Goal: Task Accomplishment & Management: Manage account settings

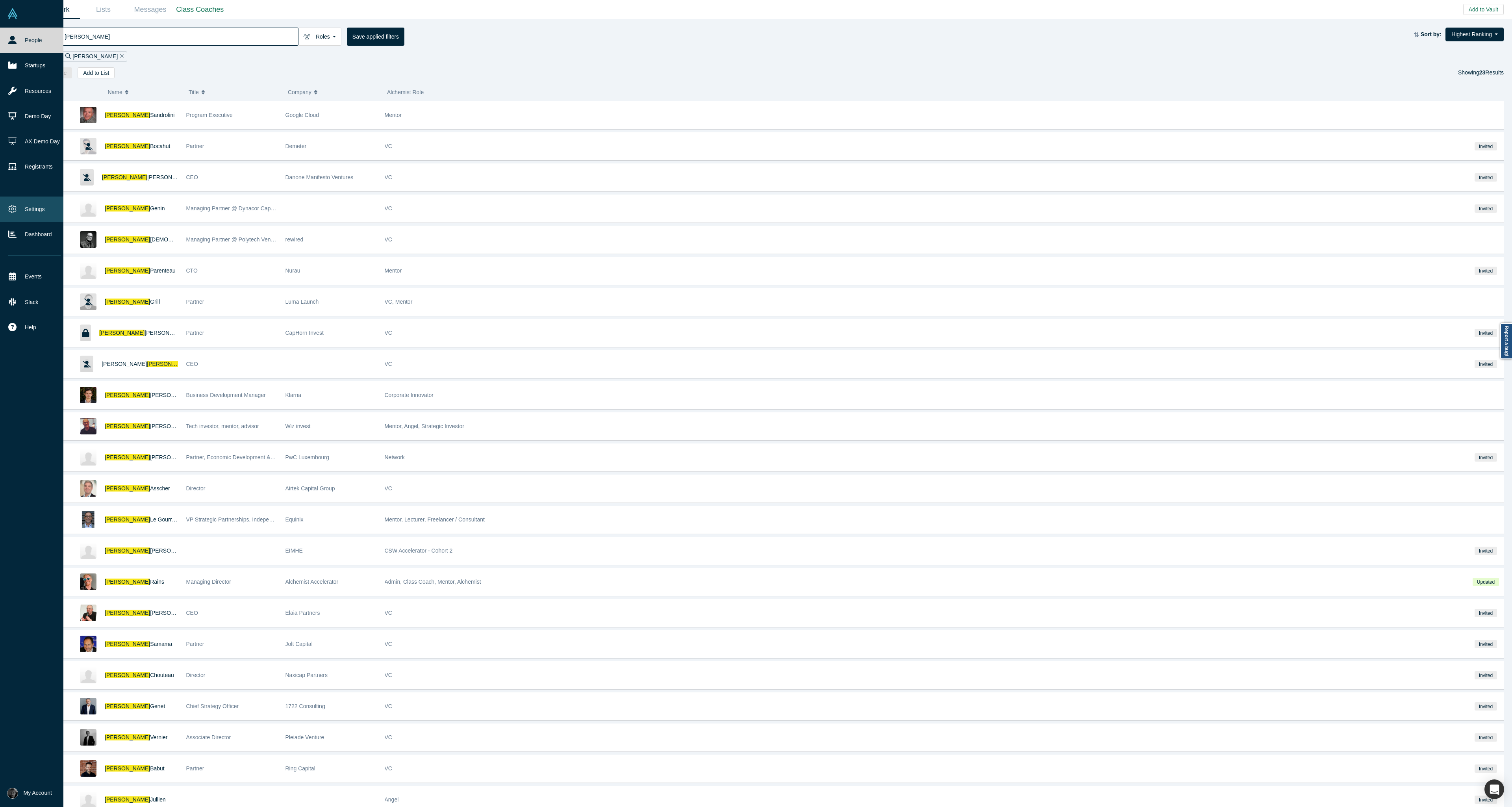
click at [34, 212] on link "Settings" at bounding box center [35, 209] width 70 height 25
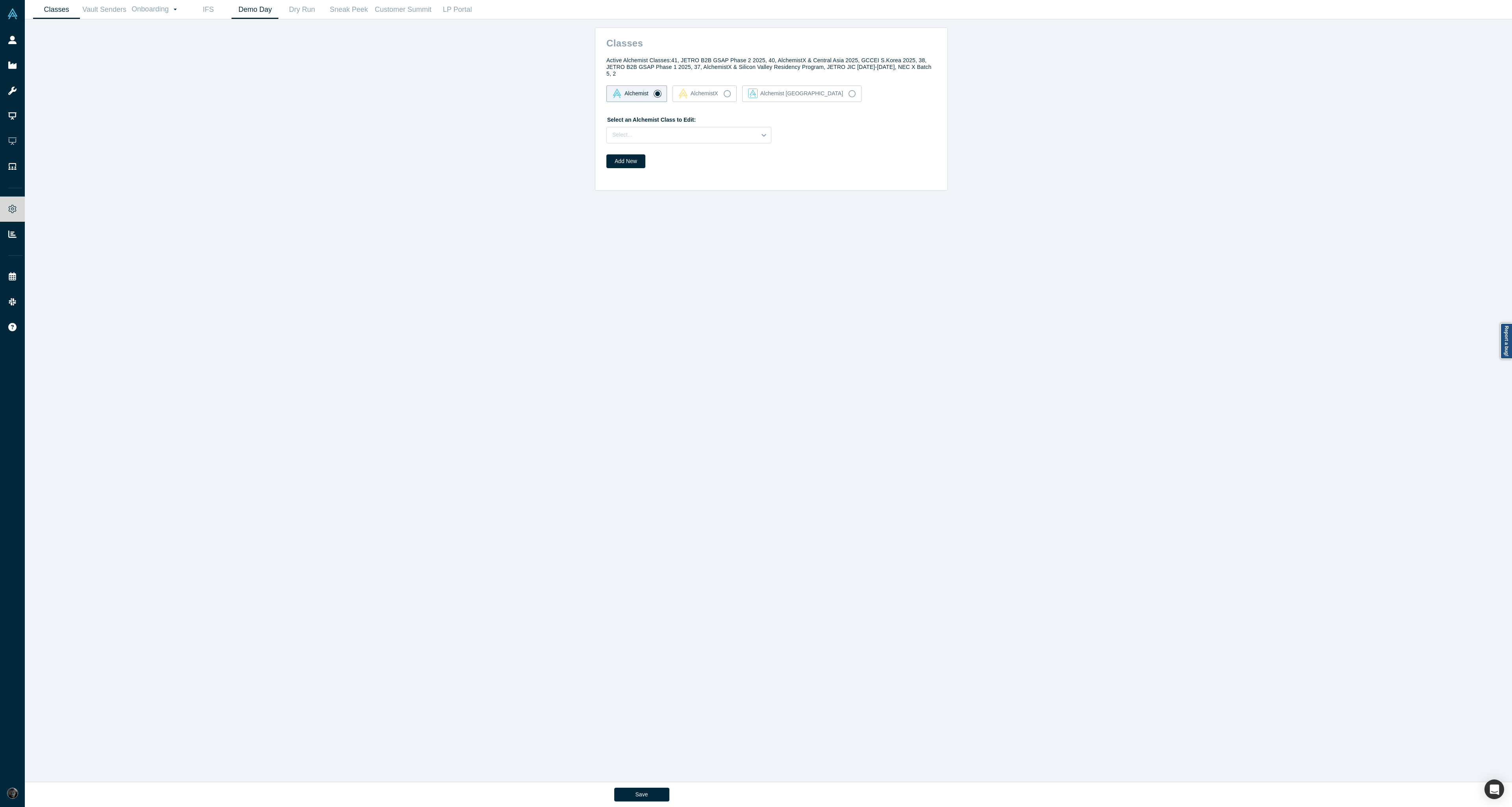
click at [251, 4] on link "Demo Day" at bounding box center [255, 10] width 47 height 19
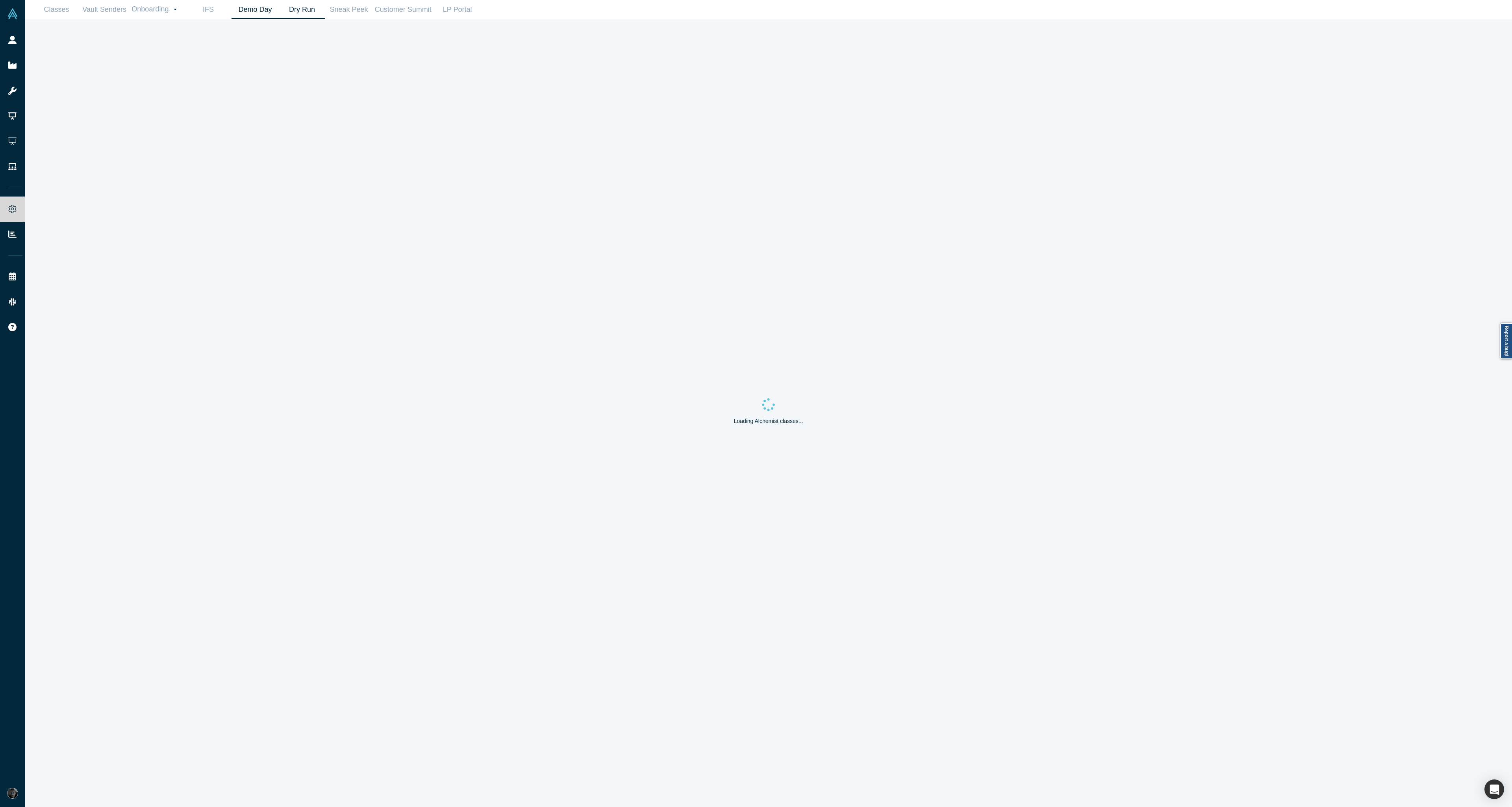
click at [307, 10] on link "Dry Run" at bounding box center [301, 10] width 47 height 19
click at [184, 44] on div "Select..." at bounding box center [154, 39] width 97 height 13
click at [188, 71] on div "Alchemist 40 (Active)" at bounding box center [160, 73] width 111 height 14
click at [207, 62] on icon at bounding box center [208, 60] width 5 height 8
click at [154, 83] on div "250930 Demo Day Dry Run Class 40 invitees" at bounding box center [160, 85] width 111 height 23
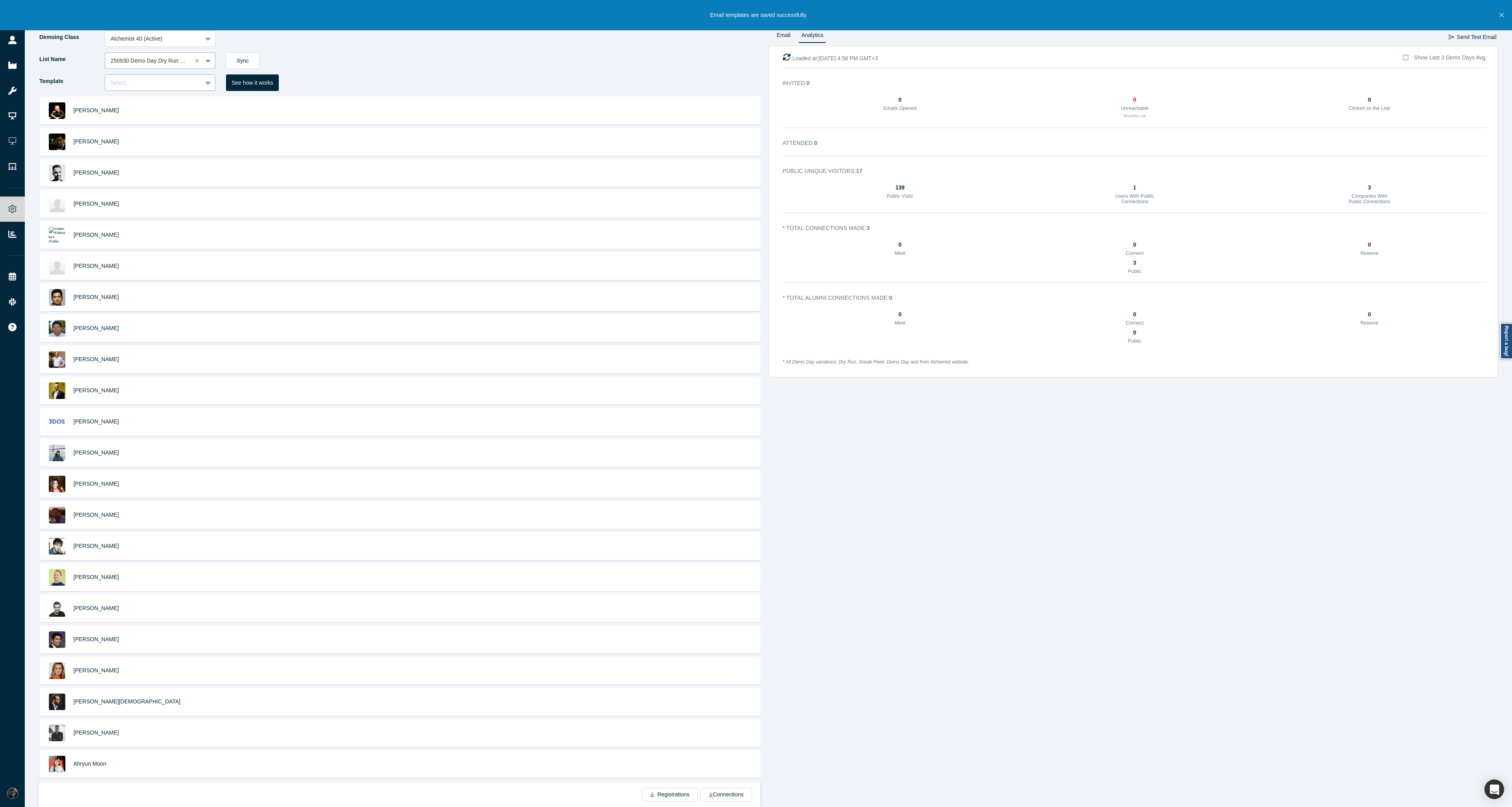
click at [192, 88] on div "Select..." at bounding box center [160, 83] width 111 height 17
click at [192, 102] on div "Invite" at bounding box center [160, 103] width 111 height 14
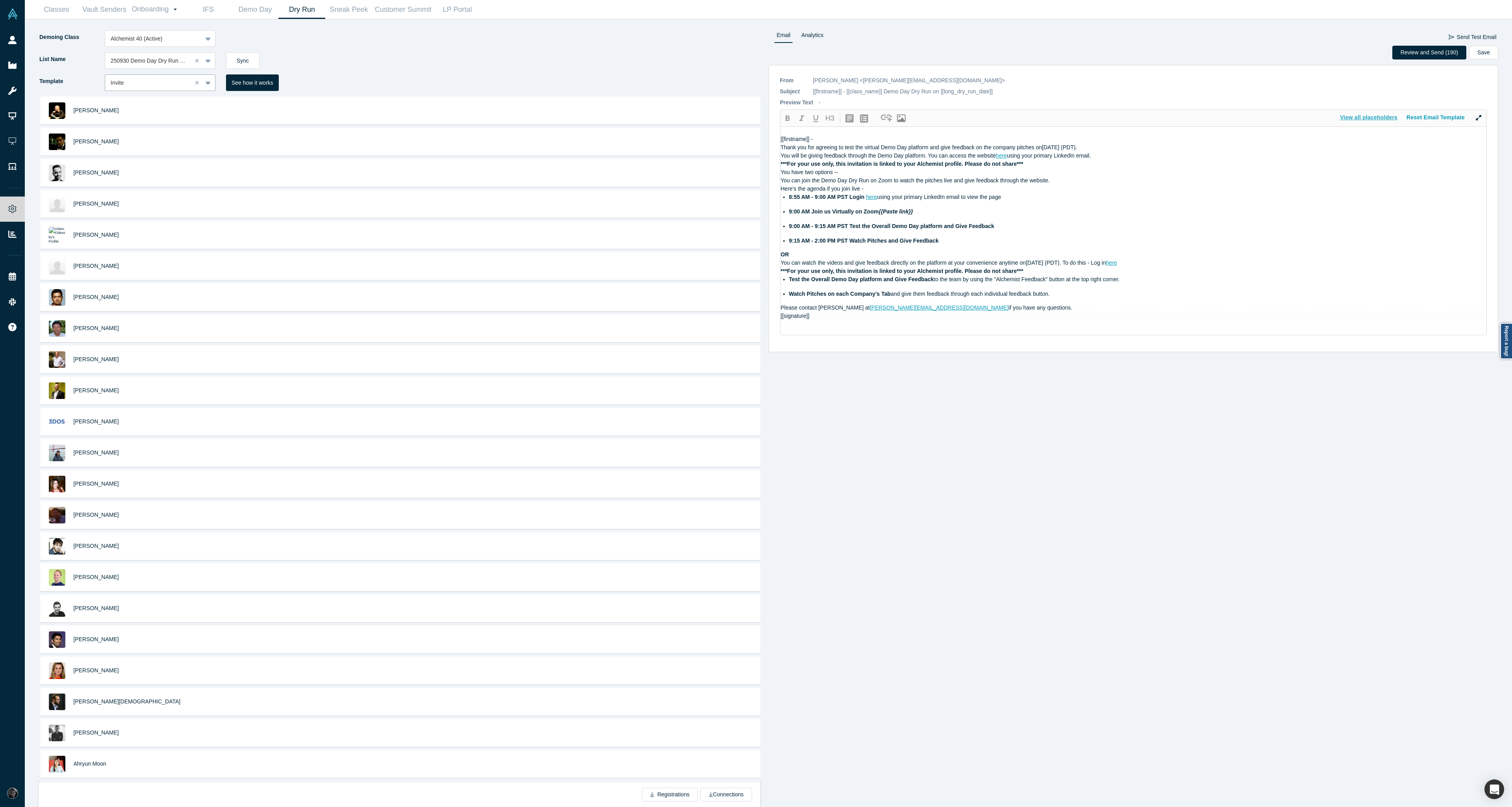
click at [1363, 120] on button "View all placeholders" at bounding box center [1369, 117] width 67 height 14
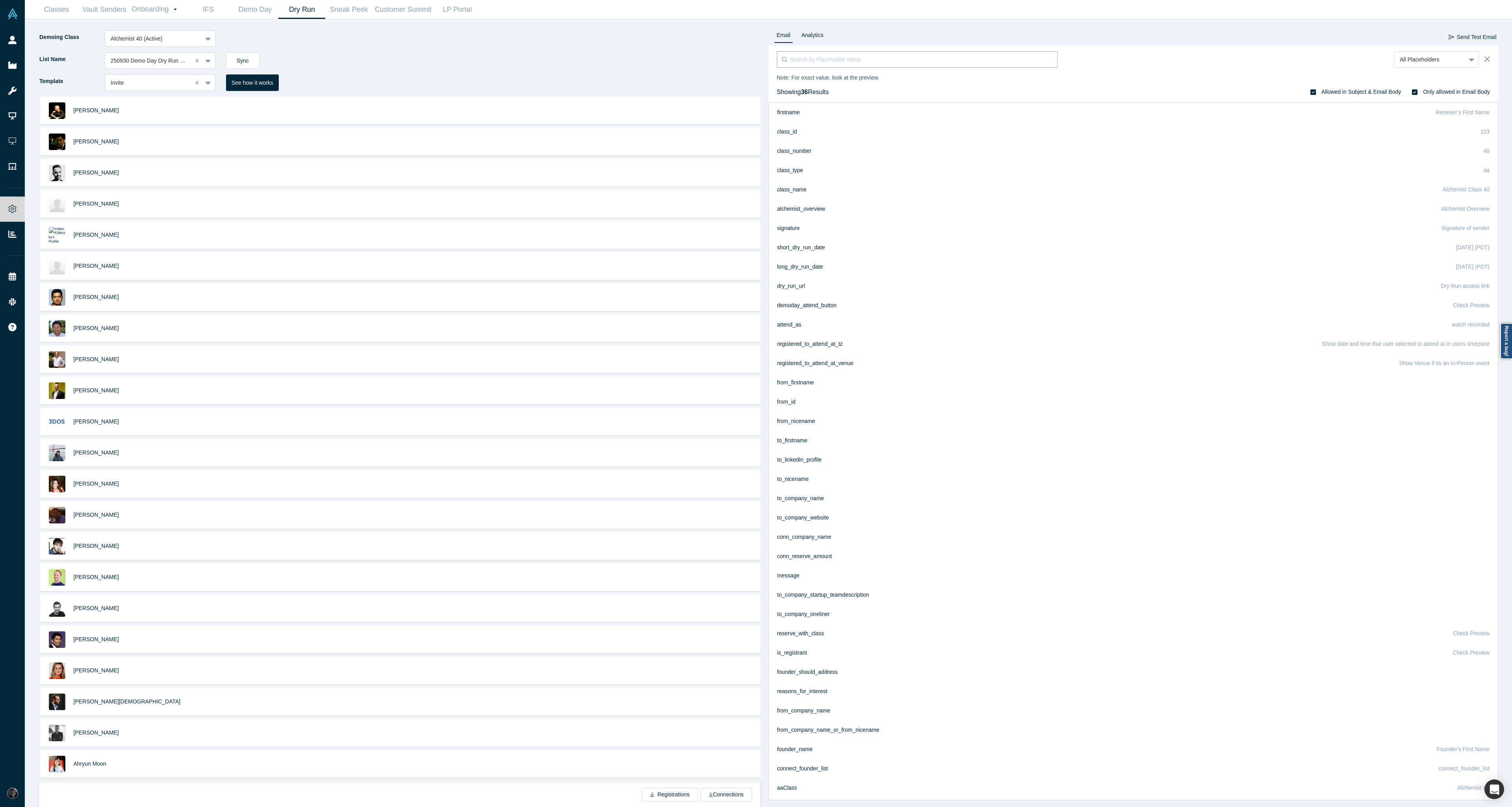
click at [1014, 57] on input at bounding box center [924, 59] width 267 height 17
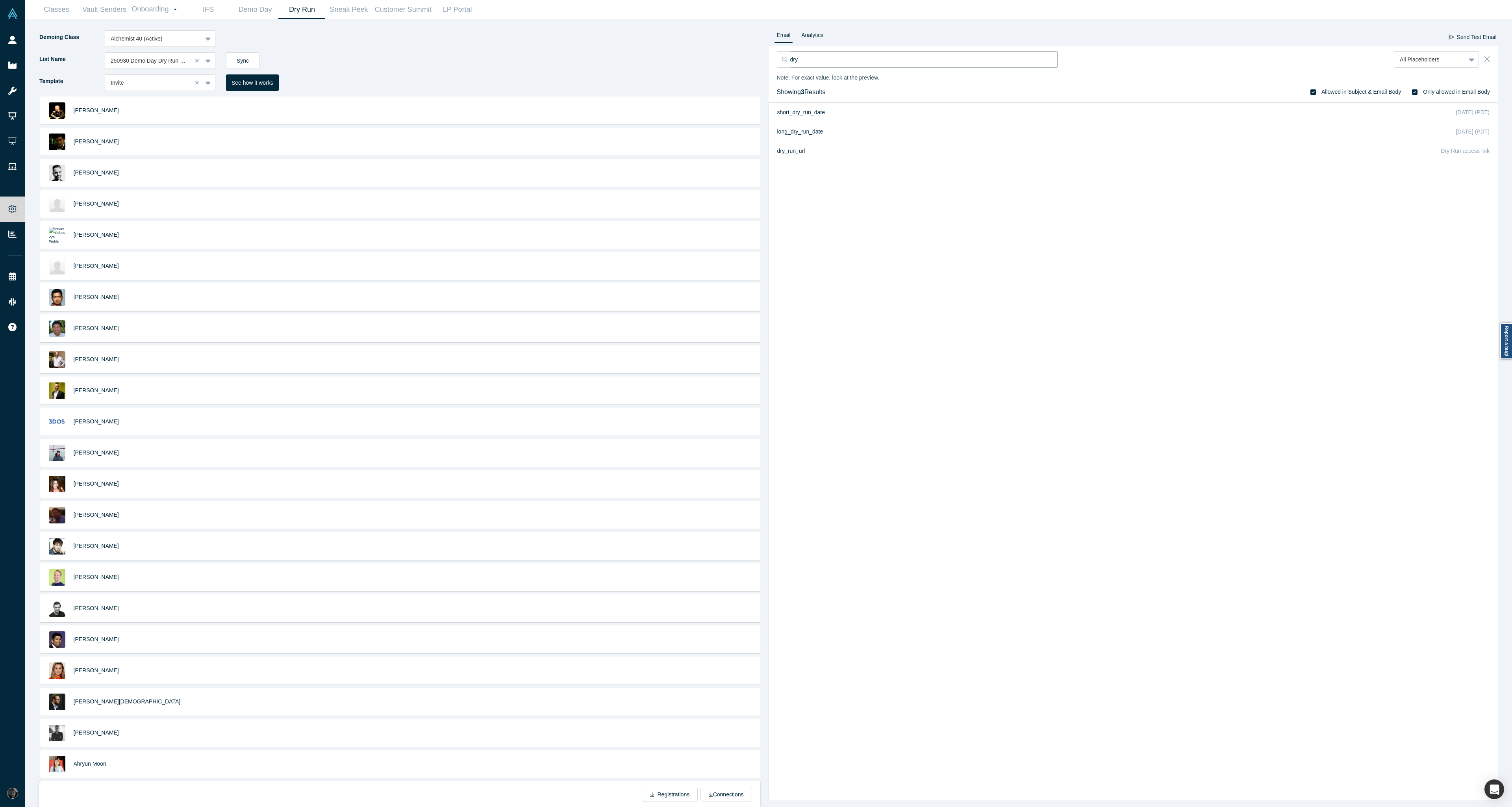
type input "dry"
click at [1489, 59] on icon "Close" at bounding box center [1487, 59] width 6 height 9
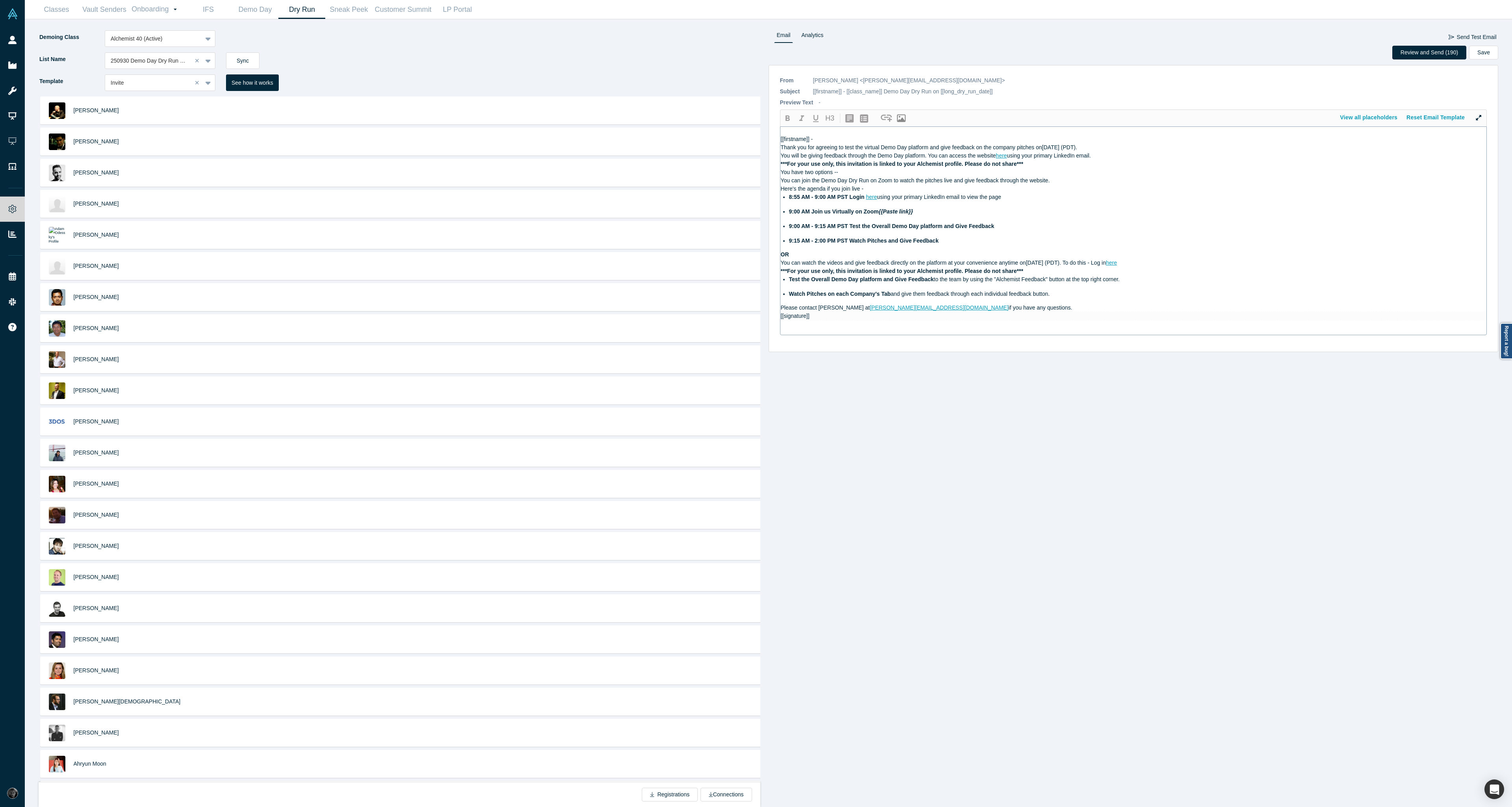
click at [928, 156] on span "You will be giving feedback through the Demo Day platform. You can access the w…" at bounding box center [888, 155] width 215 height 7
click at [1057, 162] on div "***For your use only, this invitation is linked to your Alchemist profile. Plea…" at bounding box center [1134, 164] width 706 height 8
click at [781, 156] on span "You will be giving feedback through the Demo Day platform. You can access the w…" at bounding box center [888, 155] width 215 height 7
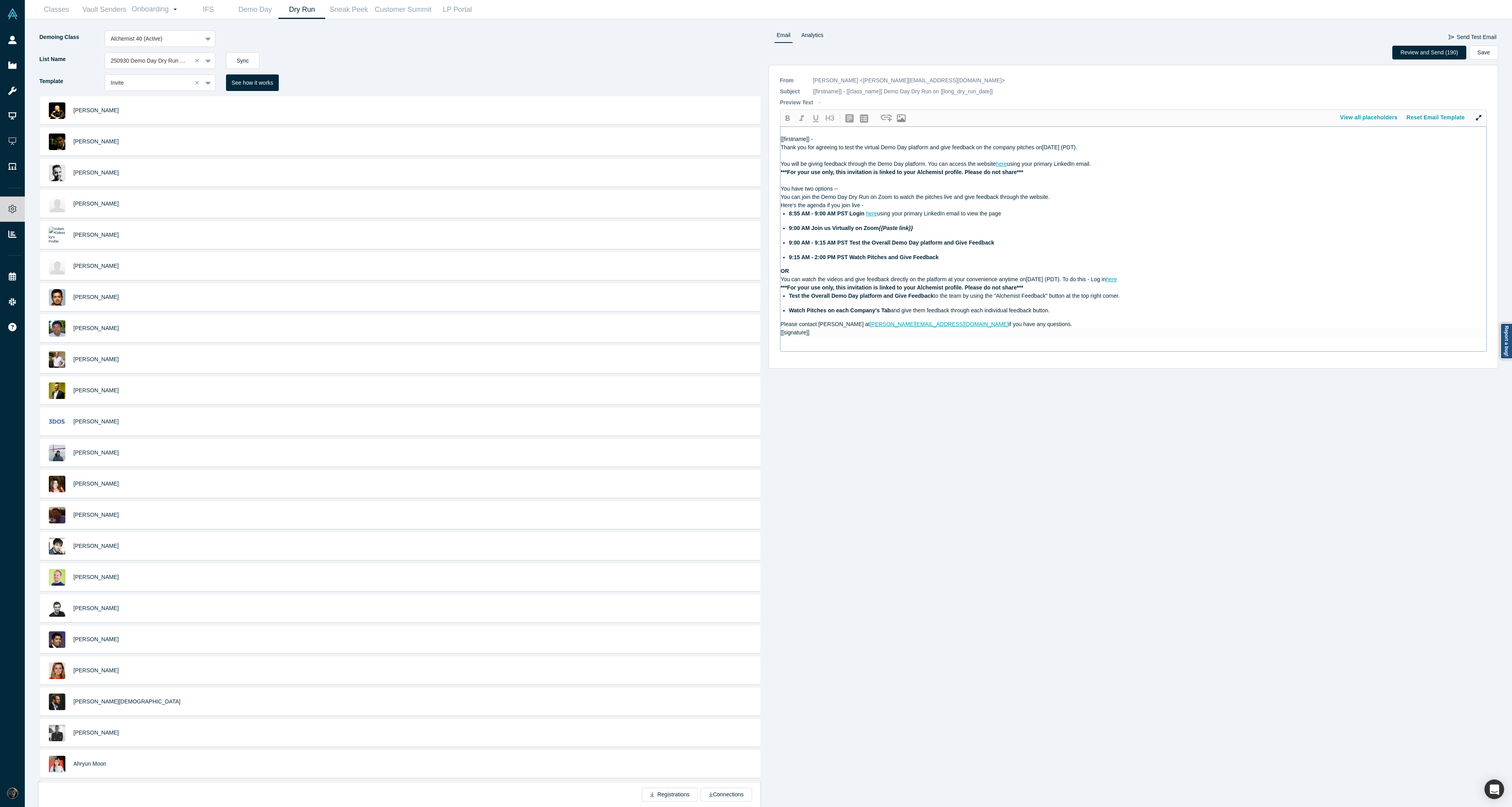
click at [782, 146] on span "Thank you for agreeing to test the virtual Demo Day platform and give feedback …" at bounding box center [911, 147] width 262 height 7
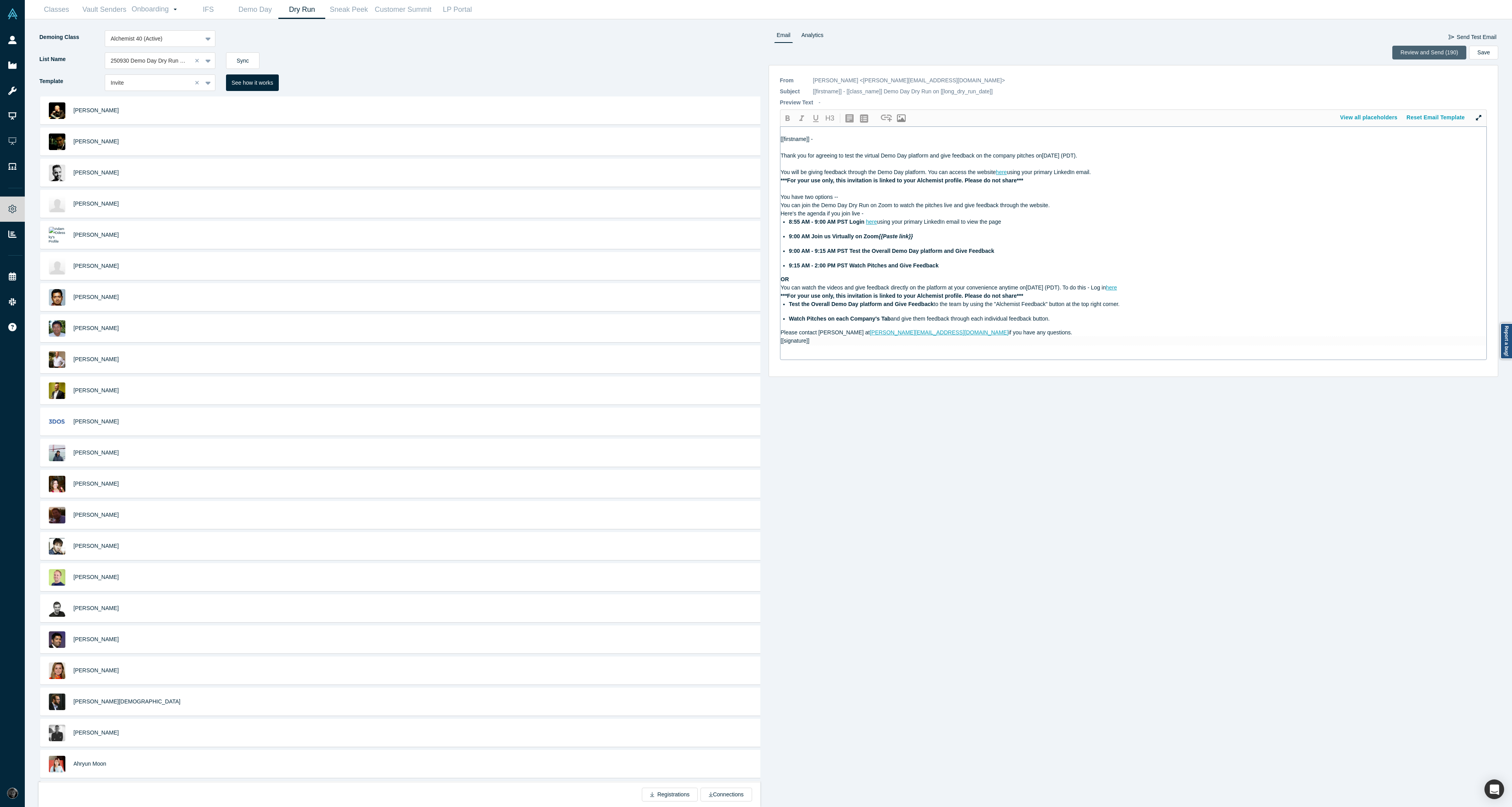
click at [1406, 53] on button "Review and Send (190)" at bounding box center [1429, 52] width 74 height 14
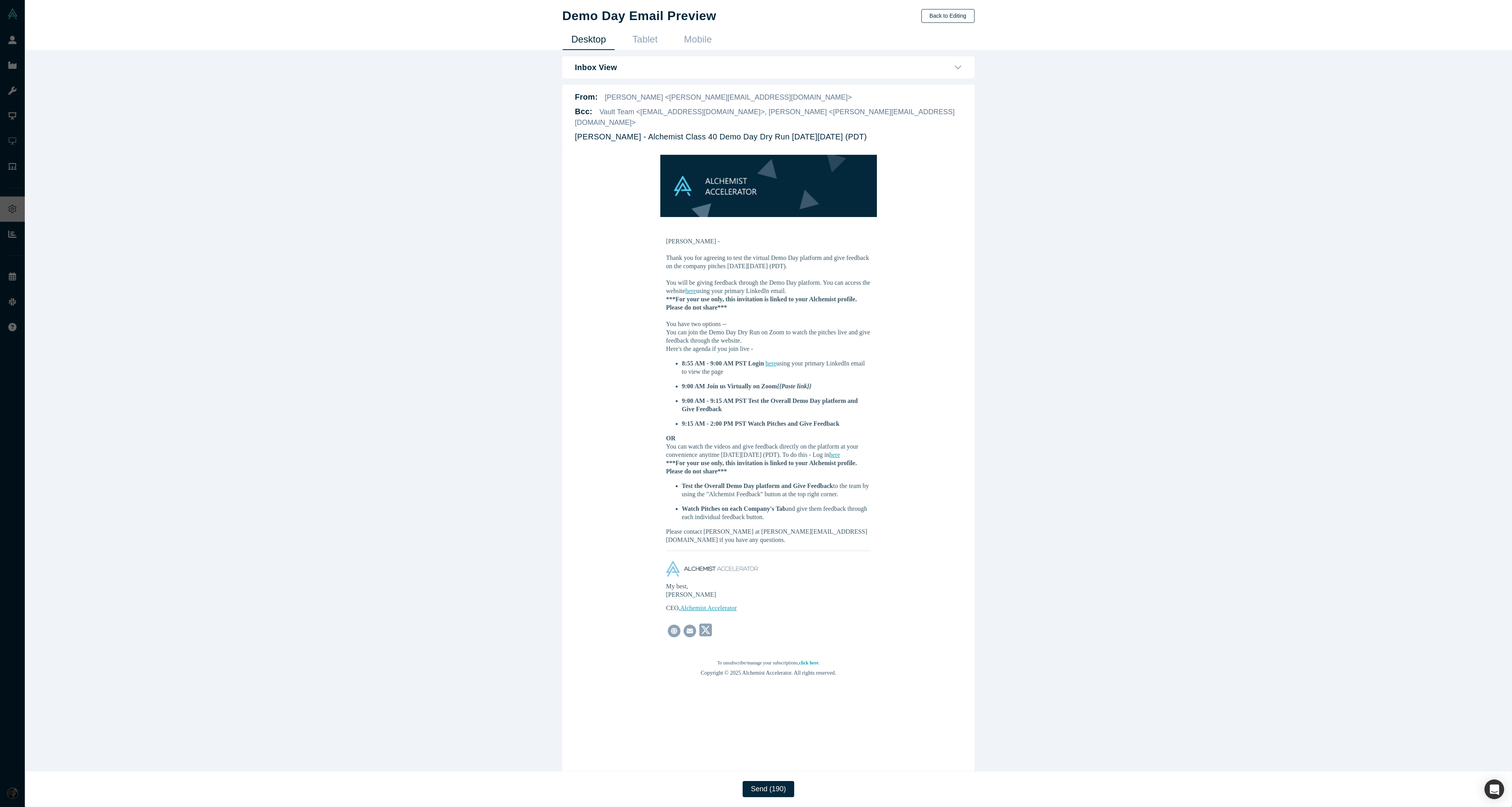
click at [935, 20] on button "Back to Editing" at bounding box center [948, 15] width 53 height 14
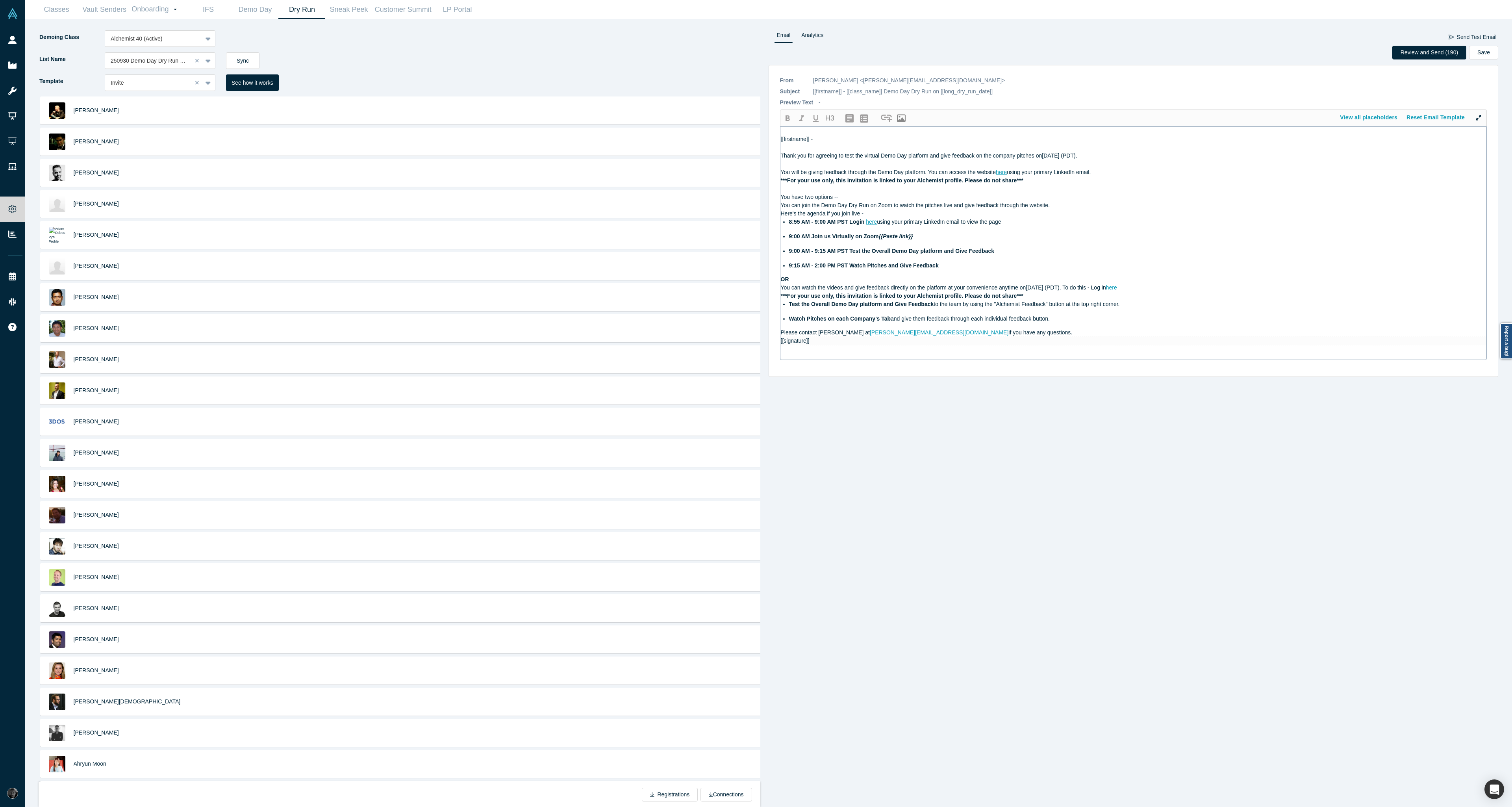
click at [884, 197] on div "You have two options --" at bounding box center [1134, 196] width 706 height 8
click at [1106, 296] on span ". To do this - Log in" at bounding box center [1082, 296] width 46 height 7
click at [1077, 344] on div "Please contact [PERSON_NAME] at [PERSON_NAME][EMAIL_ADDRESS][DOMAIN_NAME] if yo…" at bounding box center [1134, 340] width 706 height 8
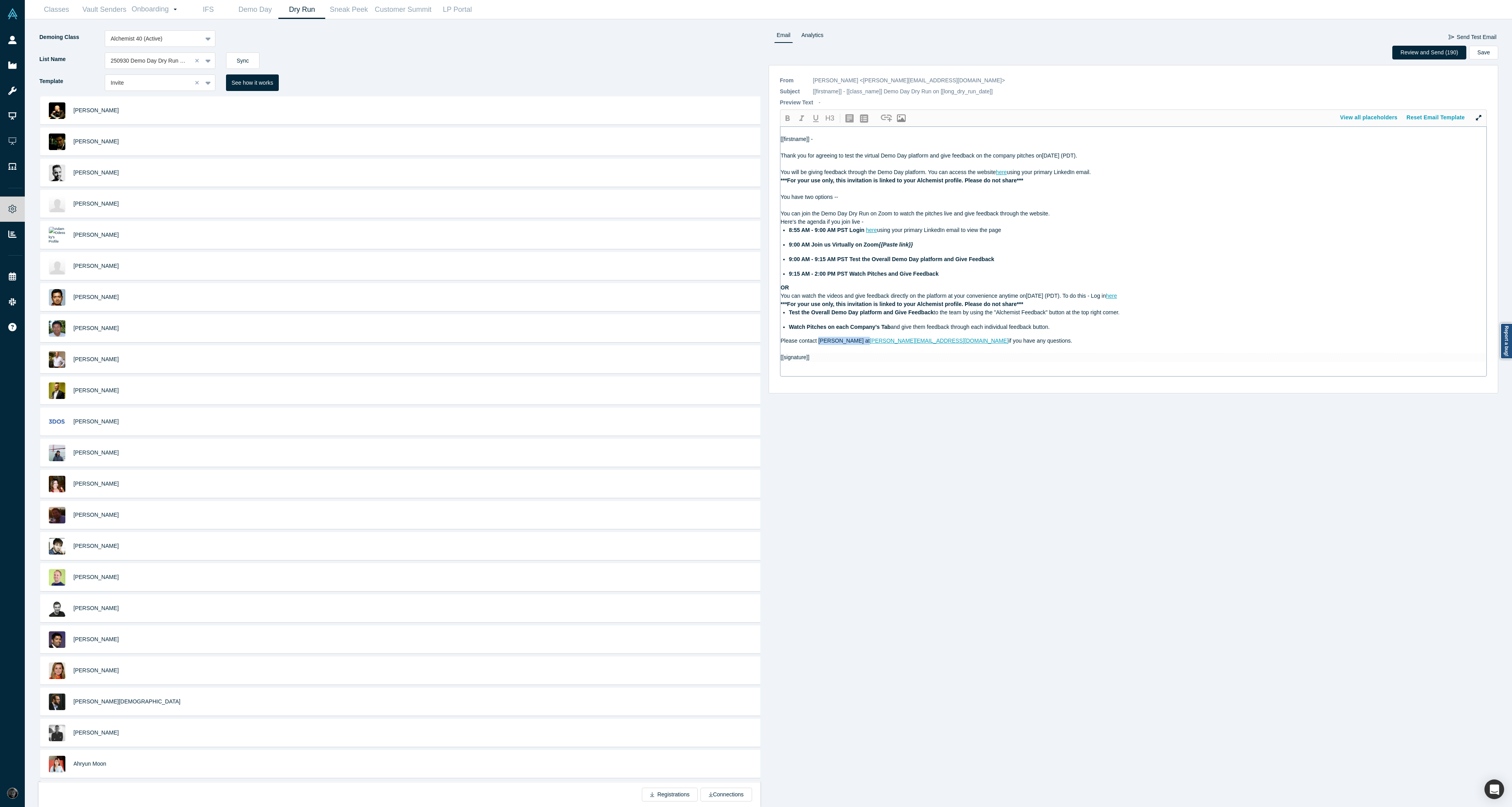
drag, startPoint x: 819, startPoint y: 340, endPoint x: 858, endPoint y: 345, distance: 39.3
click at [858, 345] on div "Please contact [PERSON_NAME] at [PERSON_NAME][EMAIL_ADDRESS][DOMAIN_NAME] if yo…" at bounding box center [1134, 340] width 706 height 8
drag, startPoint x: 818, startPoint y: 344, endPoint x: 925, endPoint y: 345, distance: 107.0
click at [925, 345] on div "[[firstname]] - Thank you for agreeing to test the virtual Demo Day platform an…" at bounding box center [1134, 251] width 706 height 249
click at [1040, 349] on div at bounding box center [1134, 348] width 706 height 8
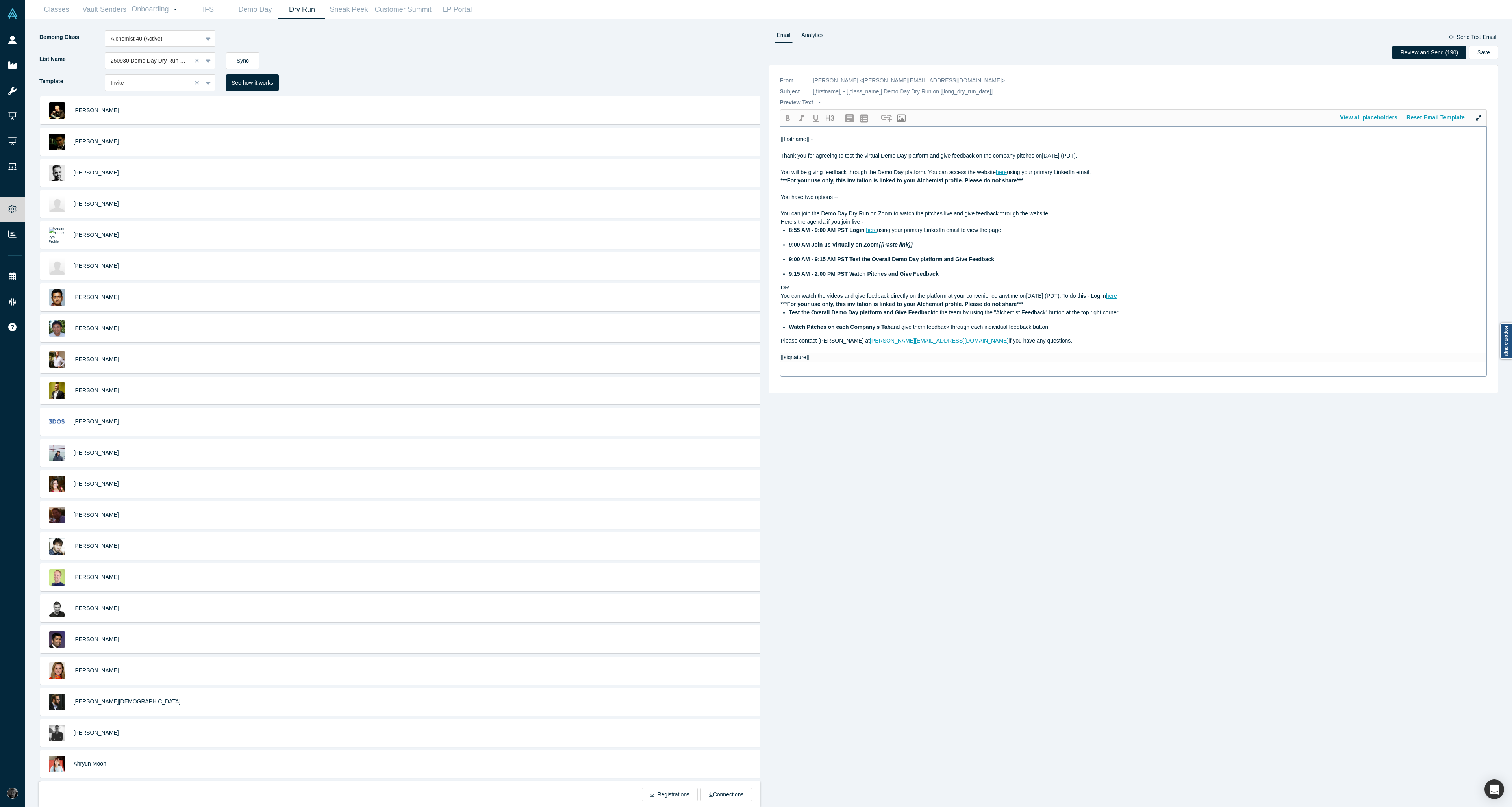
click at [879, 342] on span "[PERSON_NAME][EMAIL_ADDRESS][DOMAIN_NAME]" at bounding box center [938, 340] width 138 height 7
drag, startPoint x: 927, startPoint y: 341, endPoint x: 818, endPoint y: 339, distance: 109.0
click at [818, 339] on div "Please contact [PERSON_NAME] at [EMAIL_ADDRESS][DOMAIN_NAME] if you have any qu…" at bounding box center [1134, 340] width 706 height 8
click at [1424, 57] on button "Review and Send (190)" at bounding box center [1429, 52] width 74 height 14
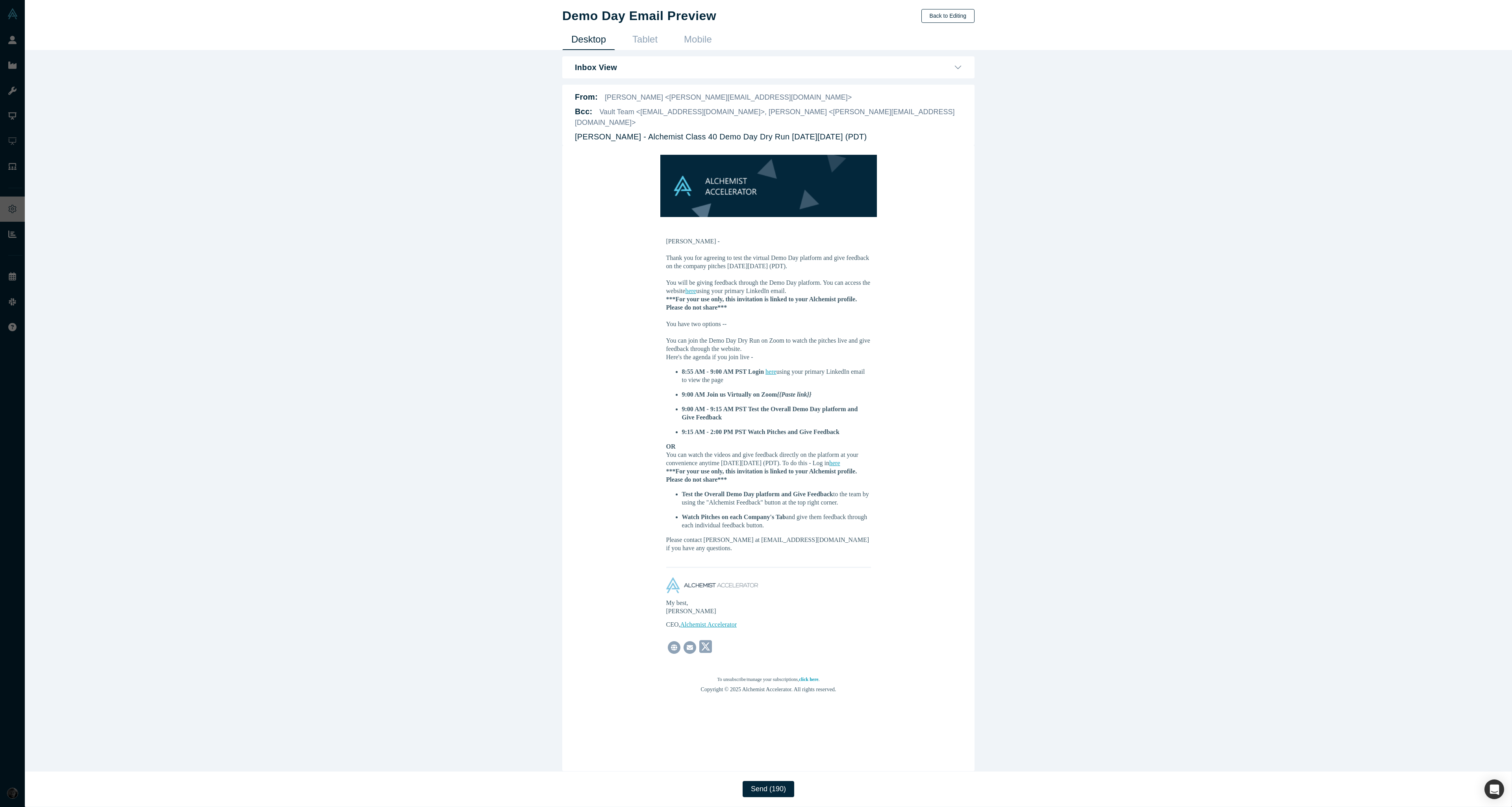
click at [937, 20] on button "Back to Editing" at bounding box center [948, 15] width 53 height 14
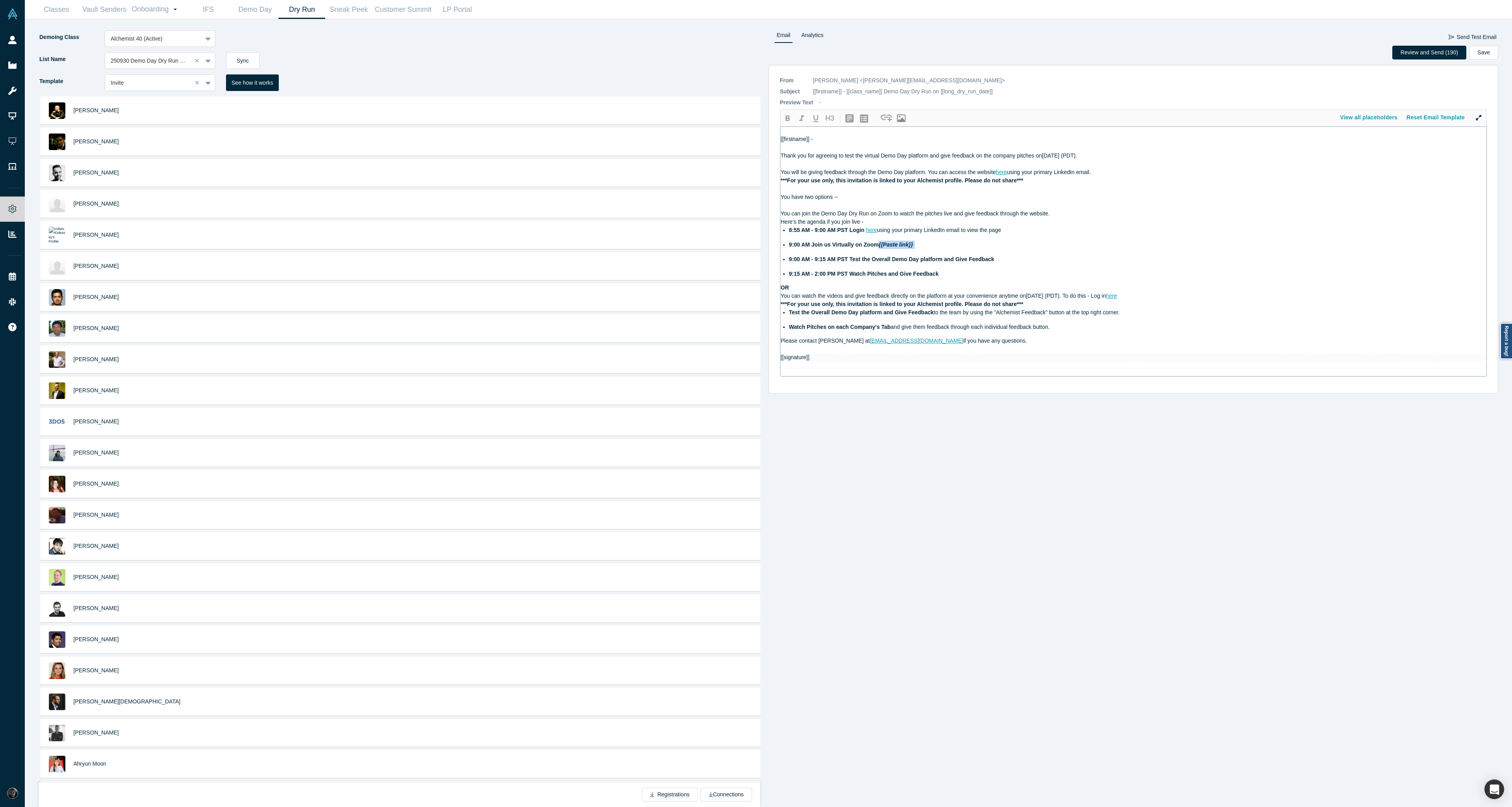
drag, startPoint x: 918, startPoint y: 244, endPoint x: 880, endPoint y: 246, distance: 38.1
click at [880, 246] on div "9:00 AM Join us Virtually on Zoom {{Paste link}}" at bounding box center [1137, 244] width 698 height 8
drag, startPoint x: 882, startPoint y: 244, endPoint x: 813, endPoint y: 247, distance: 69.1
click at [813, 247] on div "9:00 AM Join us Virtually on Zoom" at bounding box center [1137, 244] width 698 height 8
click at [886, 116] on icon "button" at bounding box center [886, 118] width 11 height 7
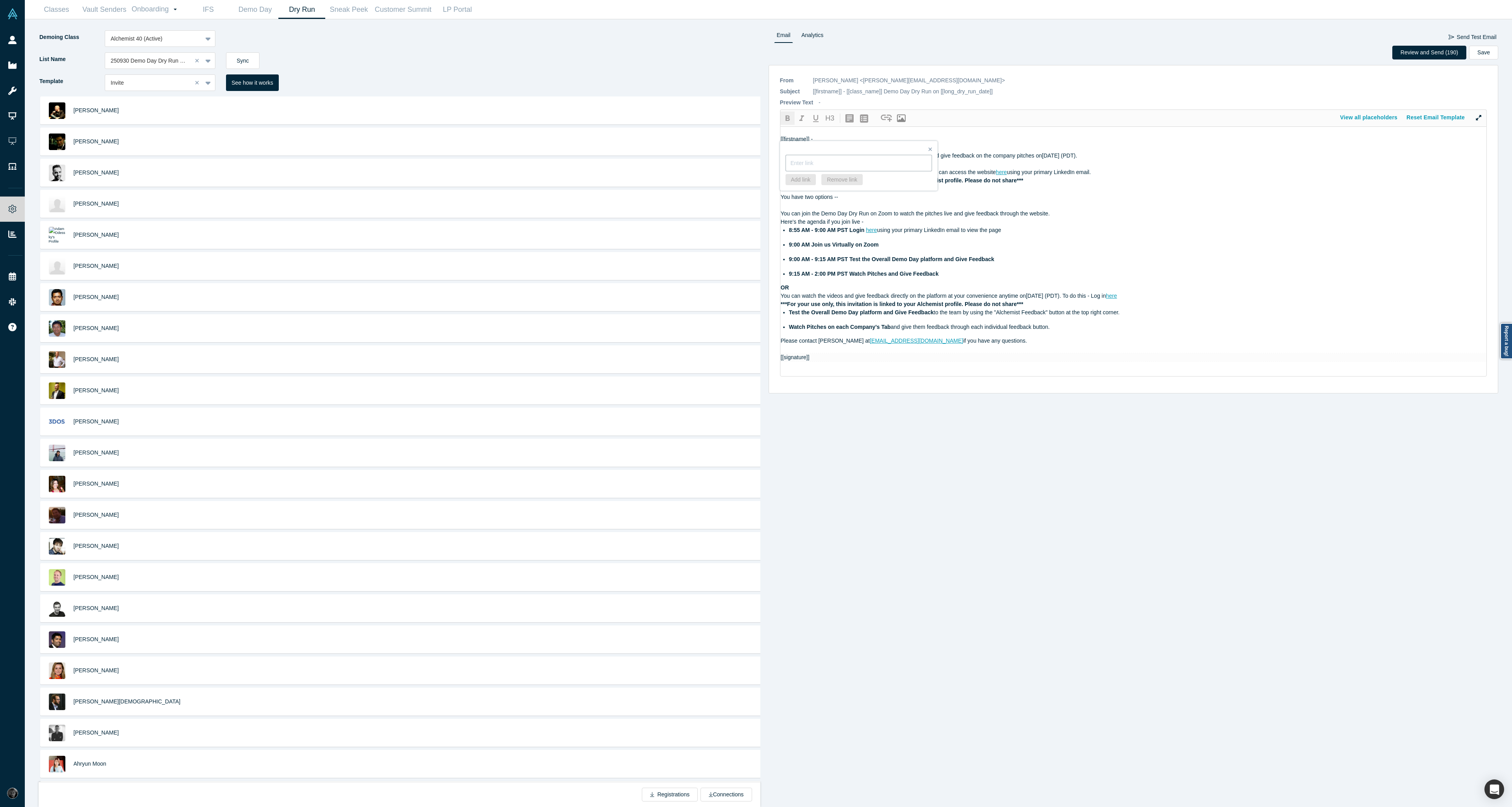
click at [848, 162] on input "text" at bounding box center [859, 163] width 146 height 17
paste input "[URL][DOMAIN_NAME][SECURITY_DATA]"
type input "[URL][DOMAIN_NAME][SECURITY_DATA]"
click at [810, 245] on span "9:00 AM" at bounding box center [799, 244] width 21 height 7
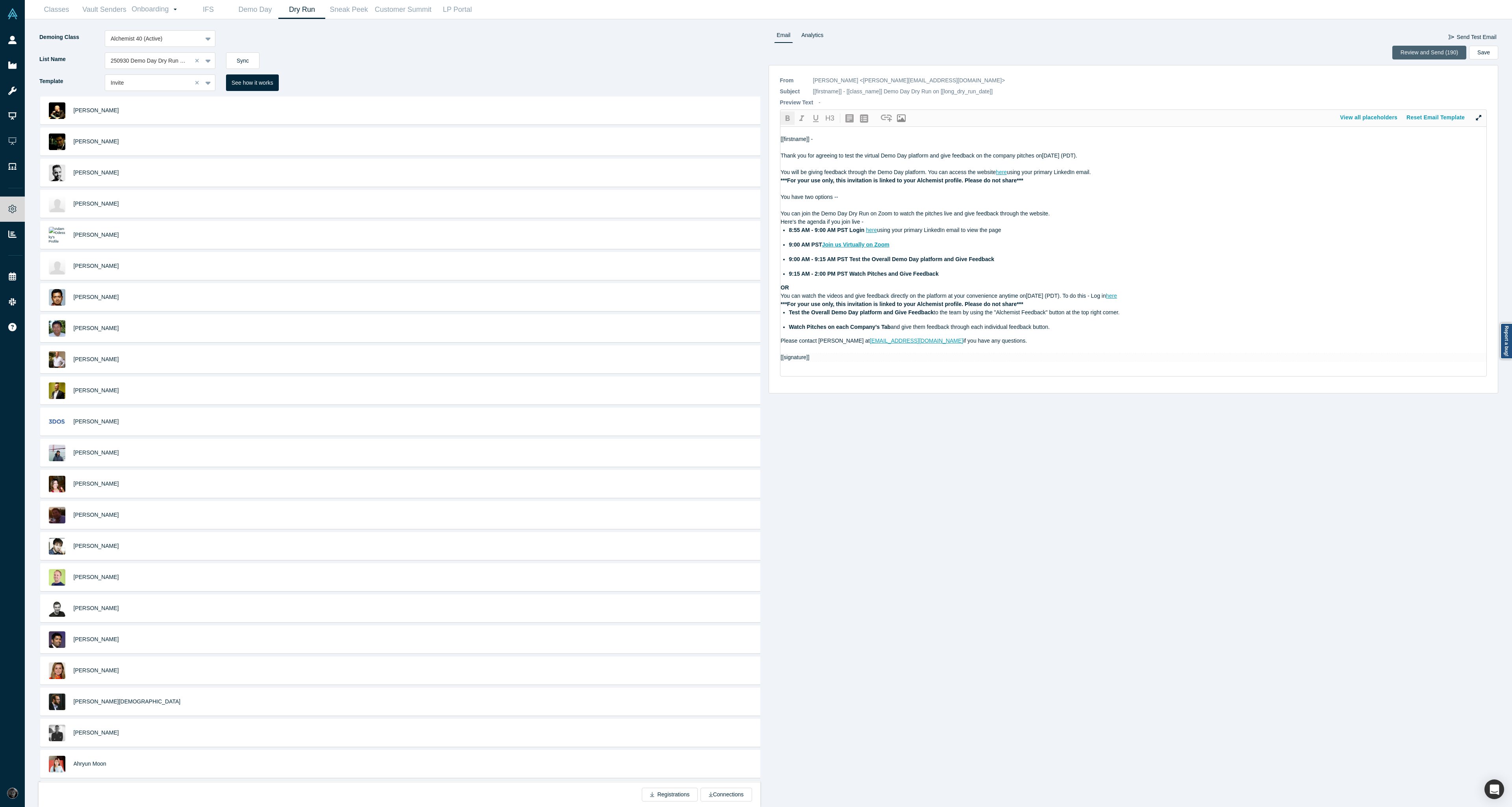
click at [1401, 53] on button "Review and Send (190)" at bounding box center [1429, 52] width 74 height 14
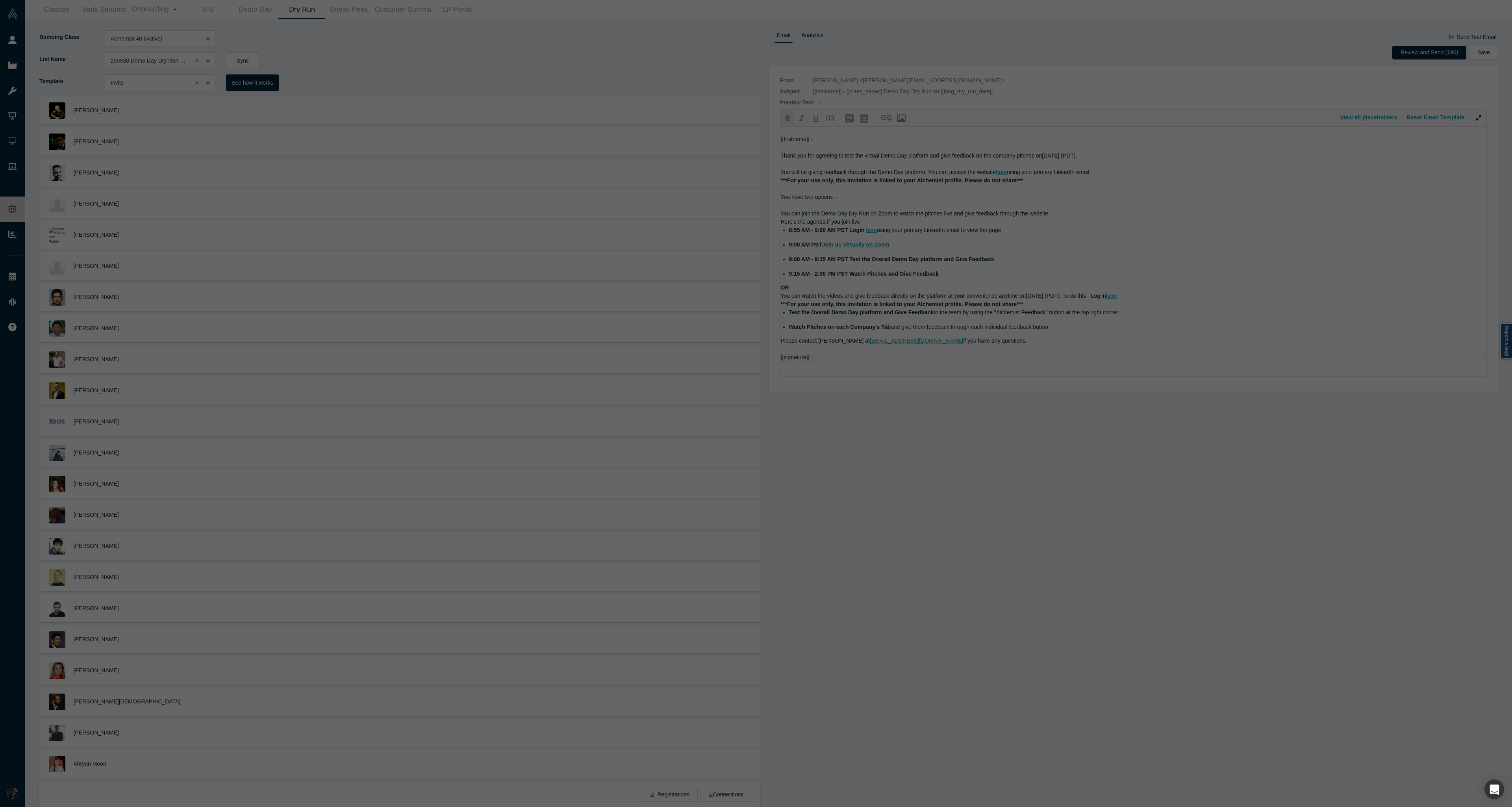
scroll to position [0, 0]
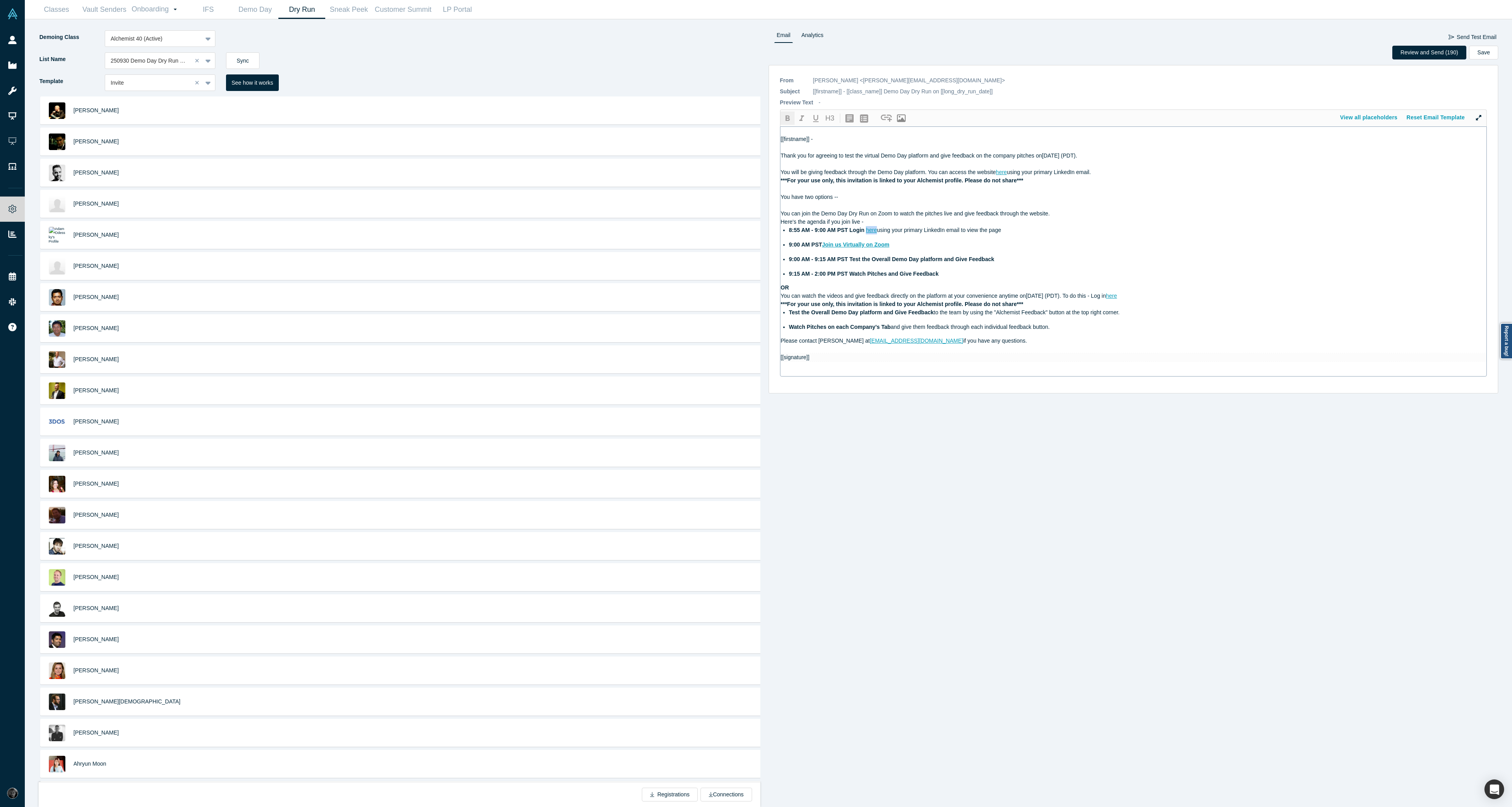
drag, startPoint x: 877, startPoint y: 230, endPoint x: 866, endPoint y: 228, distance: 11.2
click at [866, 228] on div "8:55 AM - 9:00 AM PST Login here using your primary LinkedIn email to view the …" at bounding box center [1137, 230] width 698 height 8
click at [1058, 264] on ul "8:55 AM - 9:00 AM PST Login here using your primary LinkedIn email to view the …" at bounding box center [1134, 252] width 706 height 52
drag, startPoint x: 1008, startPoint y: 170, endPoint x: 996, endPoint y: 171, distance: 12.0
click at [996, 171] on div "You will be giving feedback through the Demo Day platform. You can access the w…" at bounding box center [1134, 172] width 706 height 8
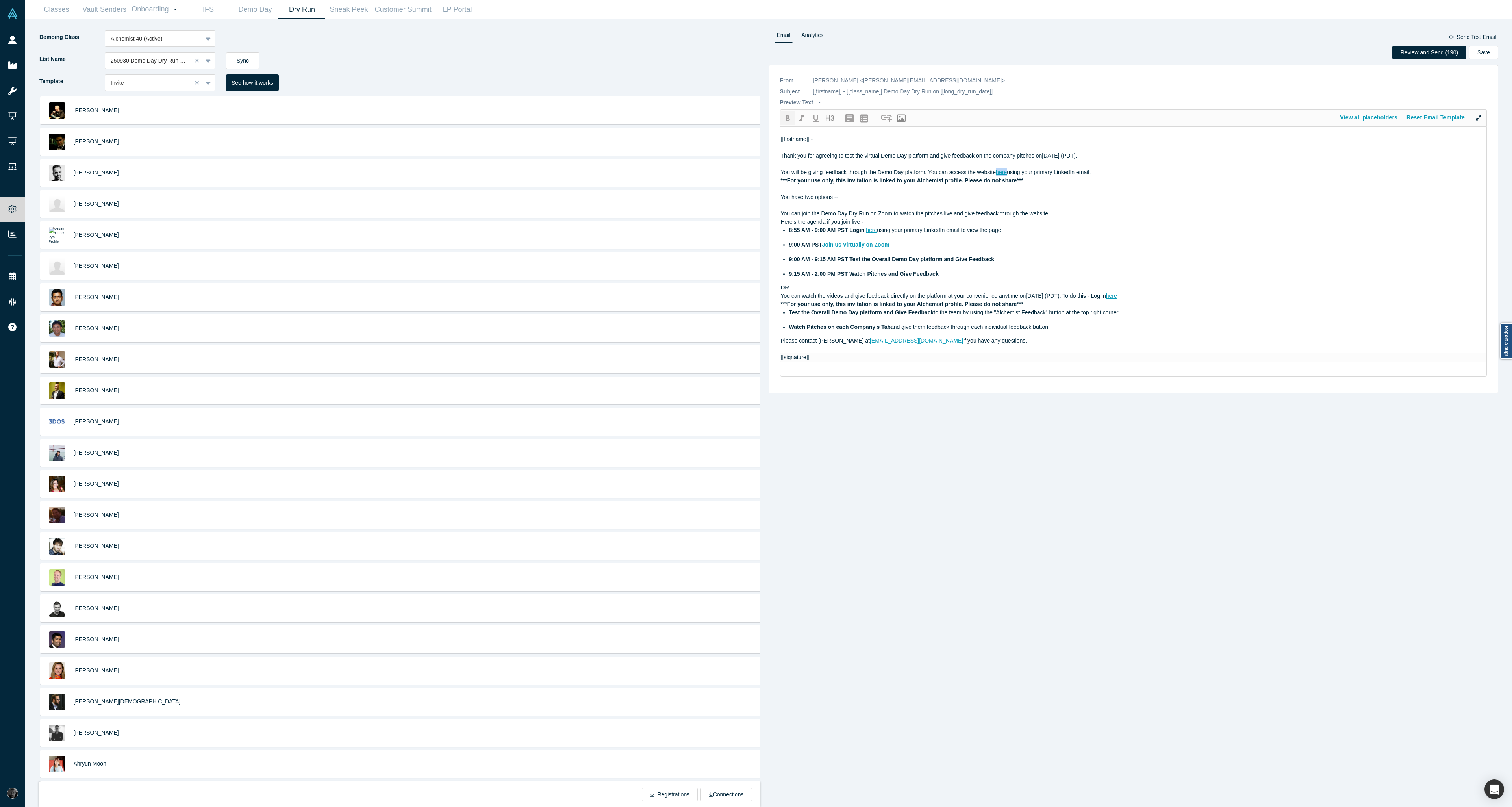
click at [788, 120] on icon "button" at bounding box center [788, 118] width 4 height 6
click at [1018, 252] on ul "8:55 AM - 9:00 AM PST Login here using your primary LinkedIn email to view the …" at bounding box center [1134, 252] width 706 height 52
drag, startPoint x: 877, startPoint y: 233, endPoint x: 867, endPoint y: 230, distance: 10.4
click at [867, 230] on div "8:55 AM - 9:00 AM PST Login here using your primary LinkedIn email to view the …" at bounding box center [1137, 230] width 698 height 8
click at [790, 120] on icon "button" at bounding box center [787, 118] width 9 height 9
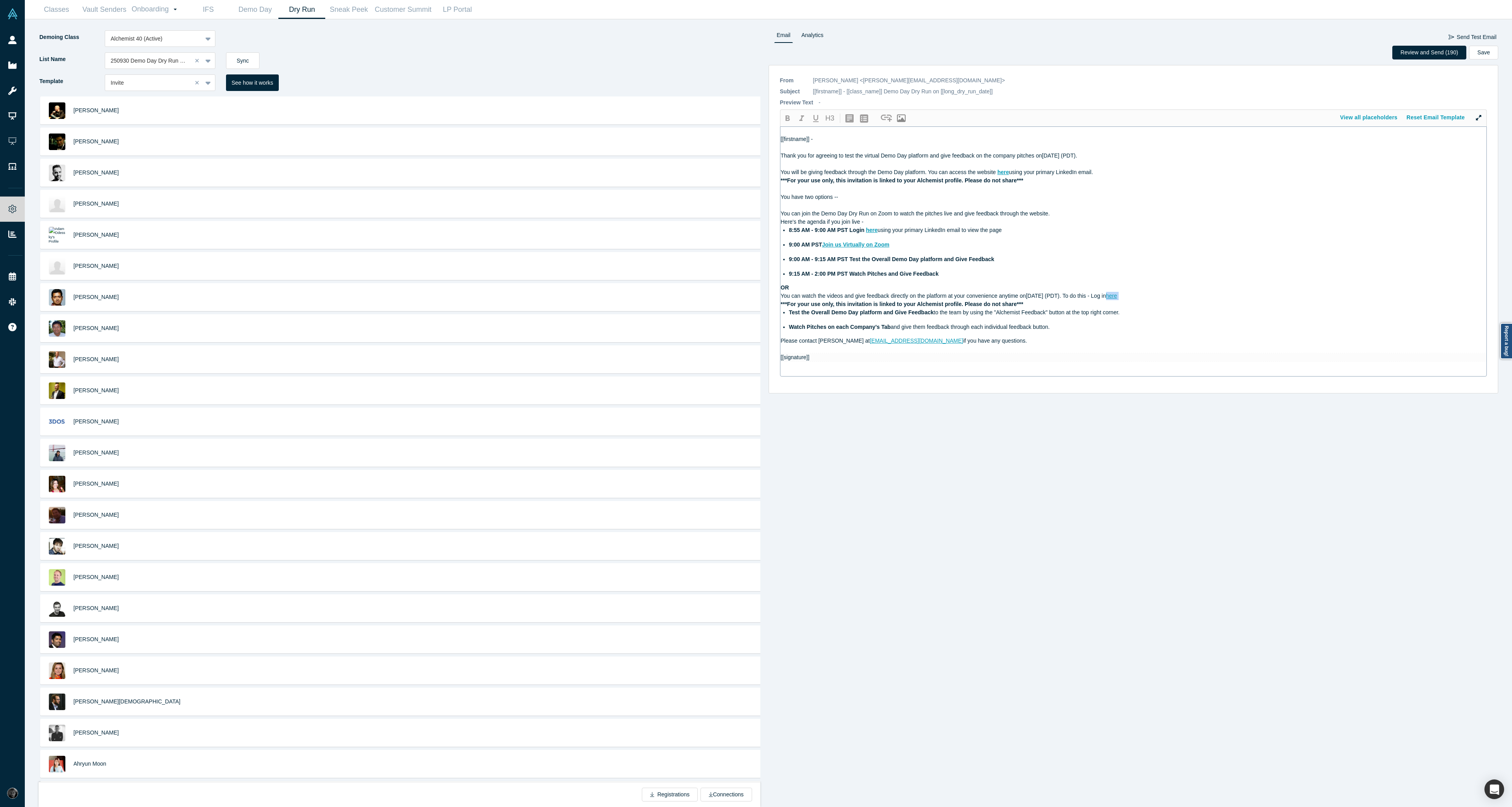
drag, startPoint x: 1190, startPoint y: 298, endPoint x: 1164, endPoint y: 295, distance: 26.2
click at [1164, 295] on div "You can watch the videos and give feedback directly on the platform at your con…" at bounding box center [1134, 296] width 706 height 8
click at [1196, 298] on div "You can watch the videos and give feedback directly on the platform at your con…" at bounding box center [1134, 296] width 706 height 8
drag, startPoint x: 1177, startPoint y: 295, endPoint x: 1166, endPoint y: 297, distance: 11.2
click at [1166, 297] on div "You can watch the videos and give feedback directly on the platform at your con…" at bounding box center [1134, 296] width 706 height 8
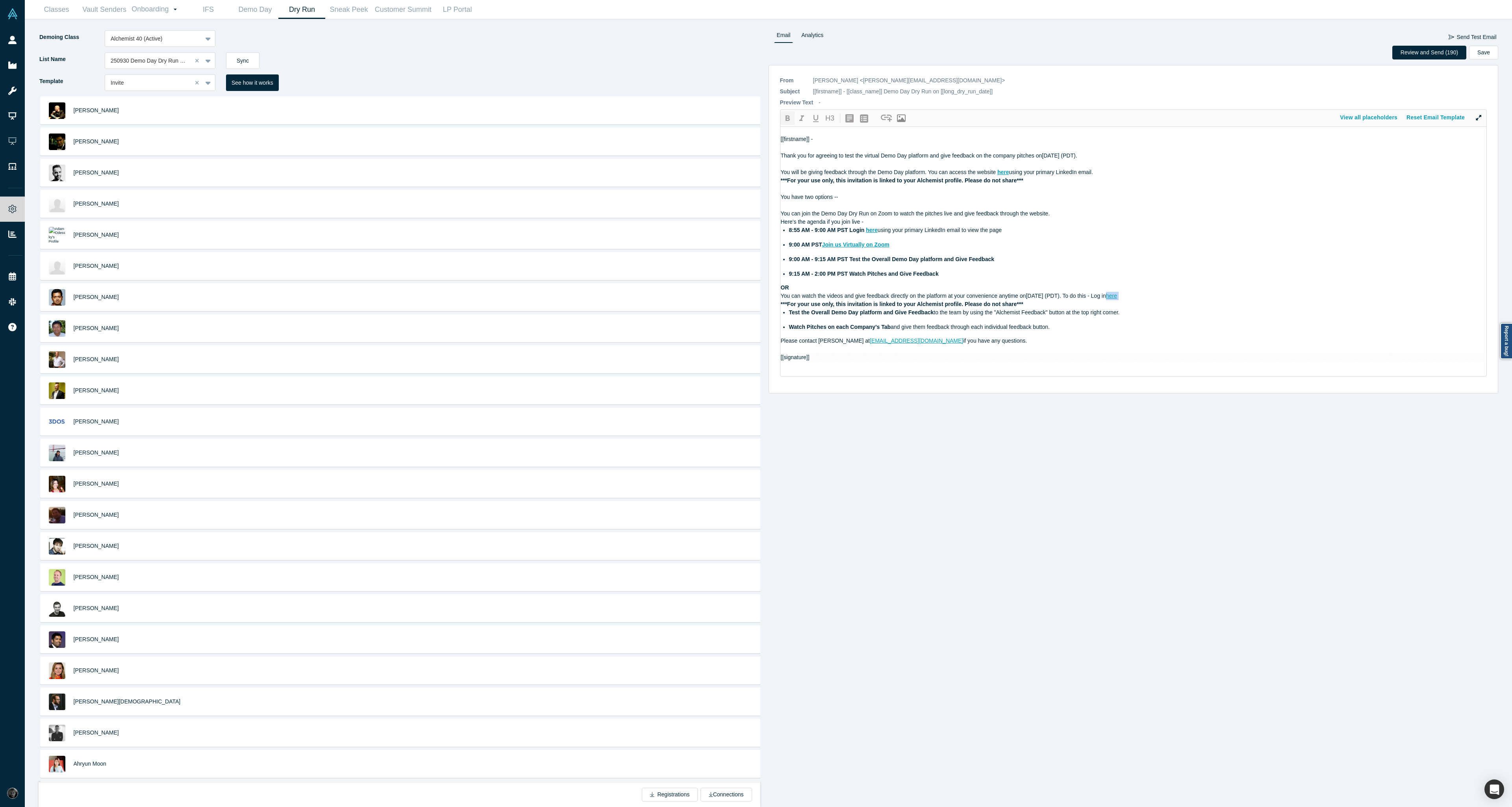
click at [792, 116] on icon "button" at bounding box center [787, 118] width 9 height 9
click at [1425, 54] on button "Review and Send (190)" at bounding box center [1429, 52] width 74 height 14
drag, startPoint x: 849, startPoint y: 232, endPoint x: 878, endPoint y: 228, distance: 29.3
click at [878, 228] on div "8:55 AM - 9:00 AM PST Login here using your primary LinkedIn email to view the …" at bounding box center [1137, 230] width 698 height 8
click at [909, 227] on span "using your primary LinkedIn email to view the page" at bounding box center [939, 230] width 124 height 7
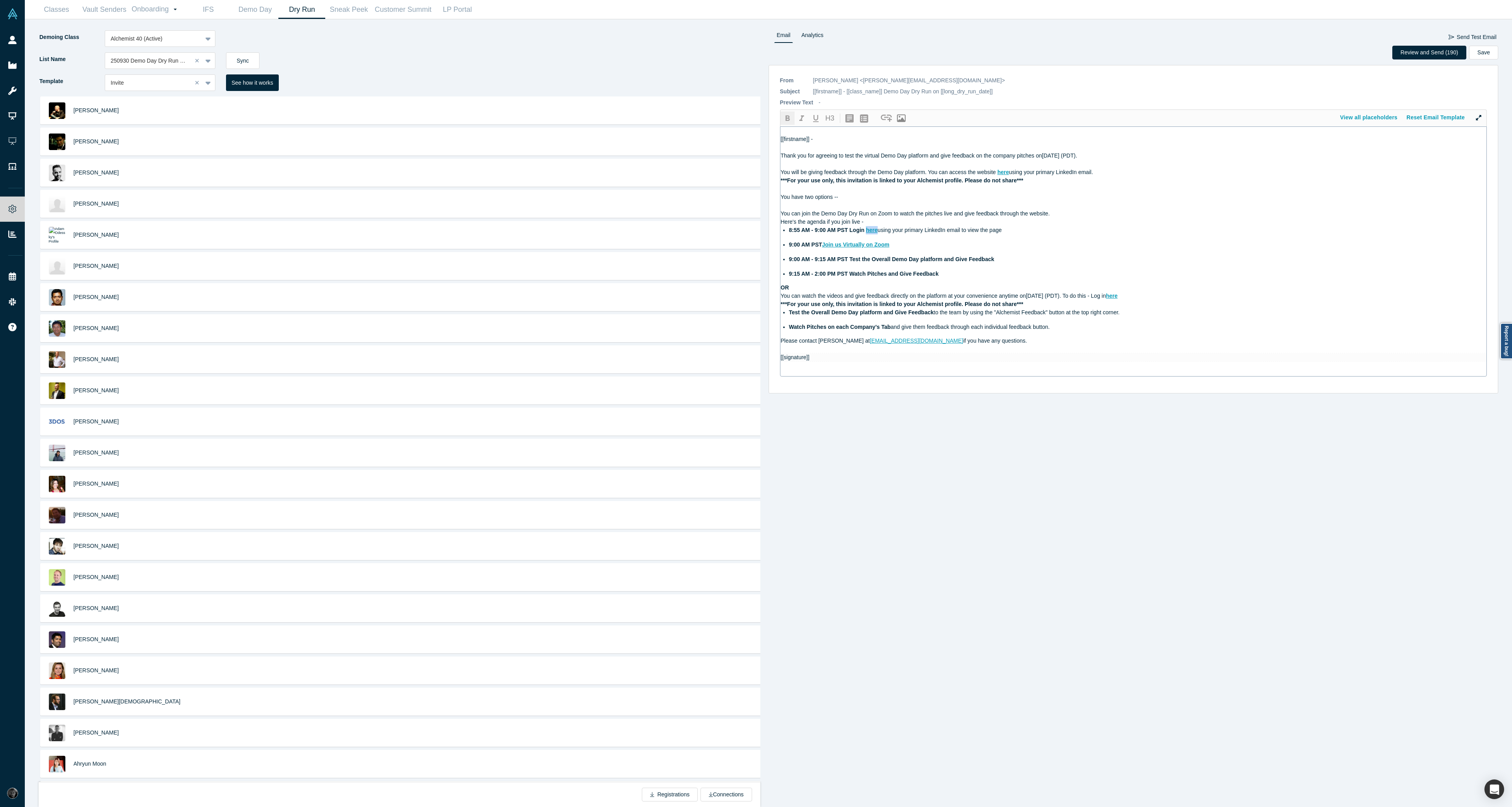
drag, startPoint x: 877, startPoint y: 232, endPoint x: 866, endPoint y: 230, distance: 11.2
click at [866, 230] on div "8:55 AM - 9:00 AM PST Login here using your primary LinkedIn email to view the …" at bounding box center [1137, 230] width 698 height 8
click at [884, 117] on icon "button" at bounding box center [886, 118] width 11 height 7
click at [838, 164] on input "[[dry_run_url]]" at bounding box center [859, 163] width 146 height 17
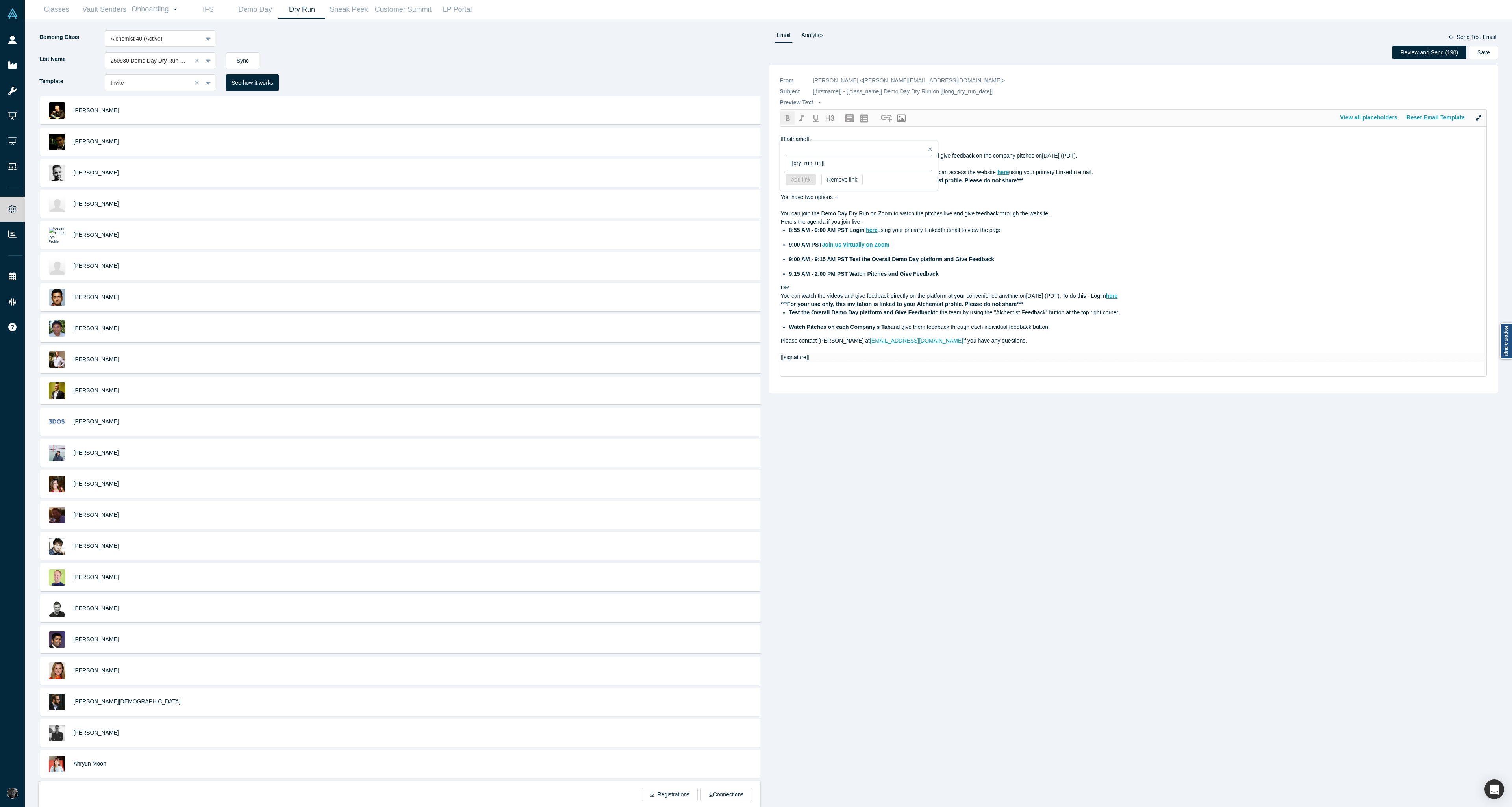
click at [838, 164] on input "[[dry_run_url]]" at bounding box center [859, 163] width 146 height 17
click at [888, 233] on div "8:55 AM - 9:00 AM PST Login here using your primary LinkedIn email to view the …" at bounding box center [1137, 230] width 698 height 8
drag, startPoint x: 879, startPoint y: 230, endPoint x: 858, endPoint y: 227, distance: 21.2
click at [854, 227] on div "8:55 AM - 9:00 AM PST Login here using your primary LinkedIn email to view the …" at bounding box center [1137, 230] width 698 height 8
click at [882, 233] on span "using your primary LinkedIn email to view the page" at bounding box center [939, 230] width 124 height 7
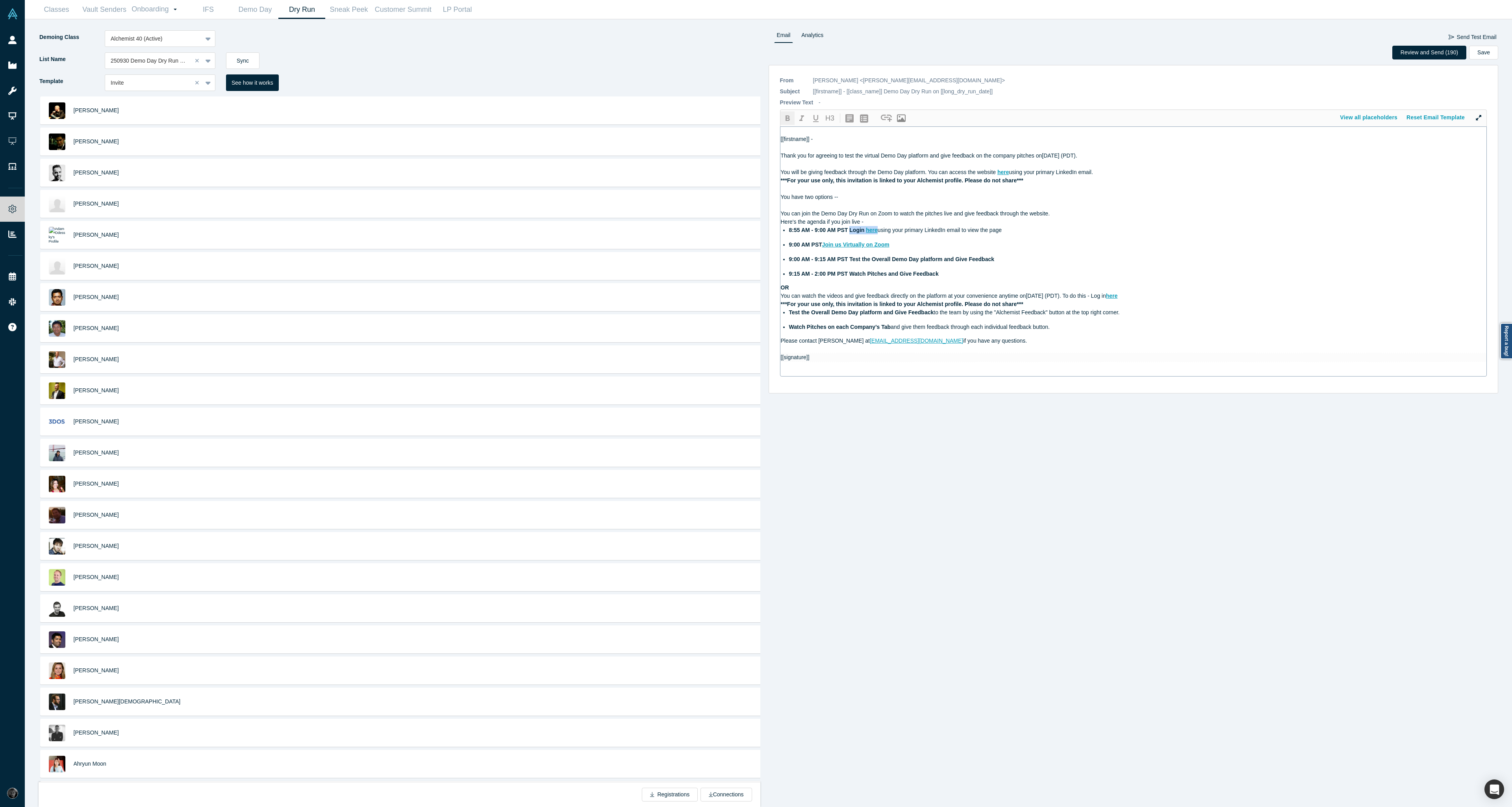
drag, startPoint x: 878, startPoint y: 231, endPoint x: 849, endPoint y: 227, distance: 29.3
click at [849, 227] on div "8:55 AM - 9:00 AM PST Login here using your primary LinkedIn email to view the …" at bounding box center [1137, 230] width 698 height 8
click at [885, 121] on icon "button" at bounding box center [886, 118] width 11 height 7
click at [898, 159] on input "text" at bounding box center [859, 163] width 146 height 17
paste input "[[dry_run_url]]"
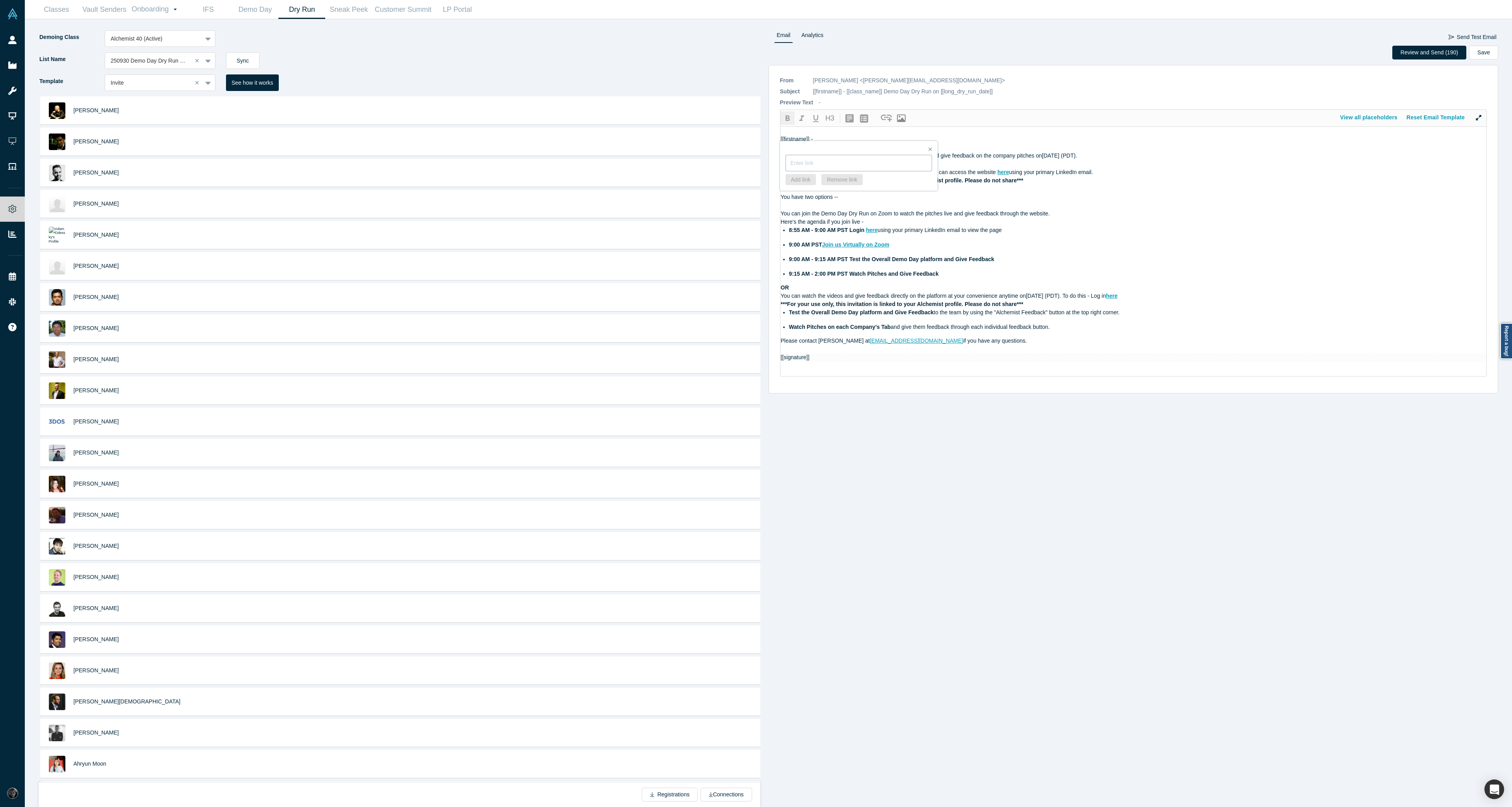
type input "[[dry_run_url]]"
click at [834, 166] on input "[[dry_run_url]]" at bounding box center [859, 163] width 146 height 17
click at [791, 162] on input "[[dry_run_url]]" at bounding box center [859, 163] width 146 height 17
click at [1482, 49] on button "Save" at bounding box center [1484, 52] width 29 height 14
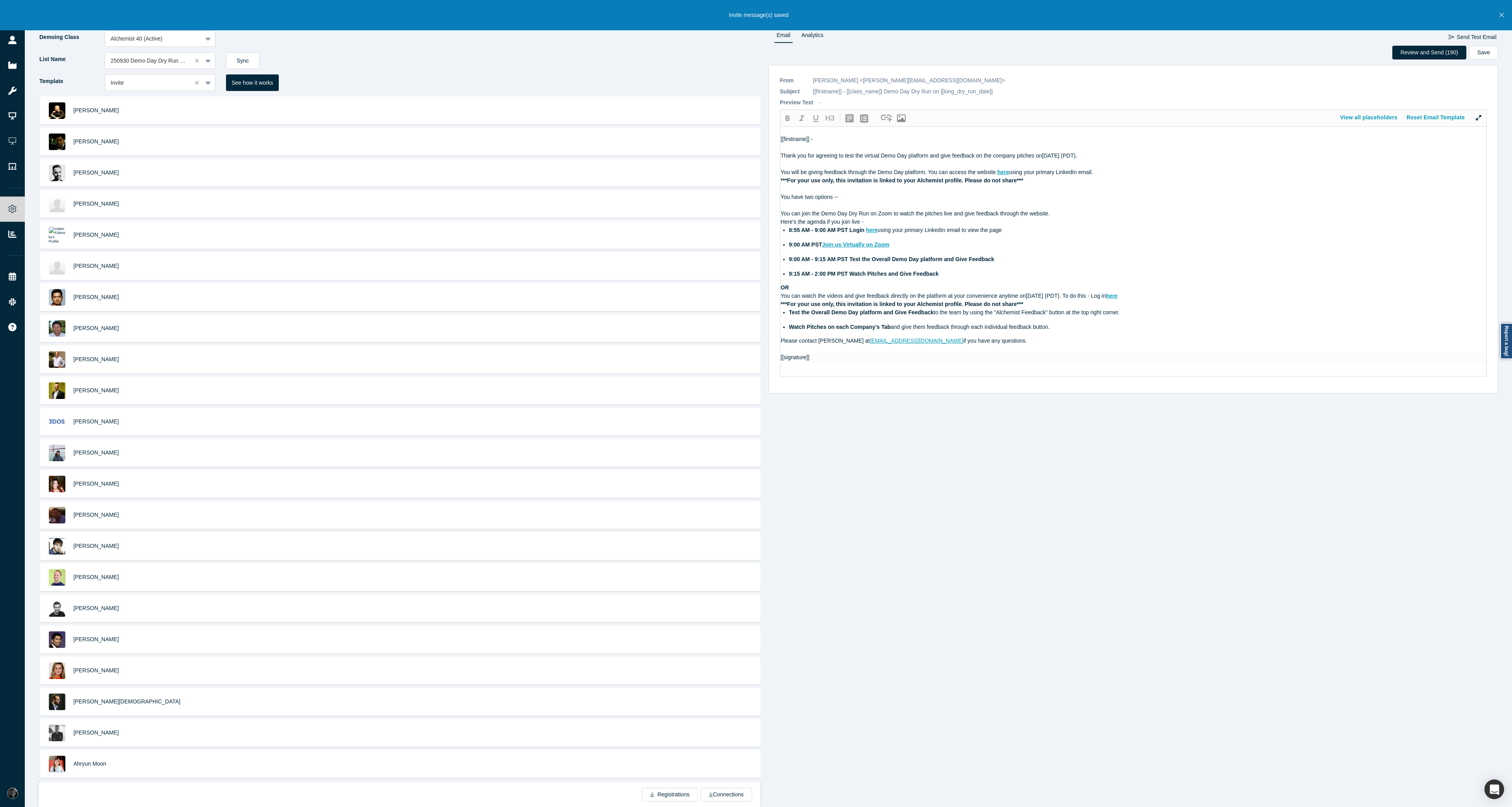
click at [1500, 15] on icon "Close" at bounding box center [1501, 15] width 4 height 7
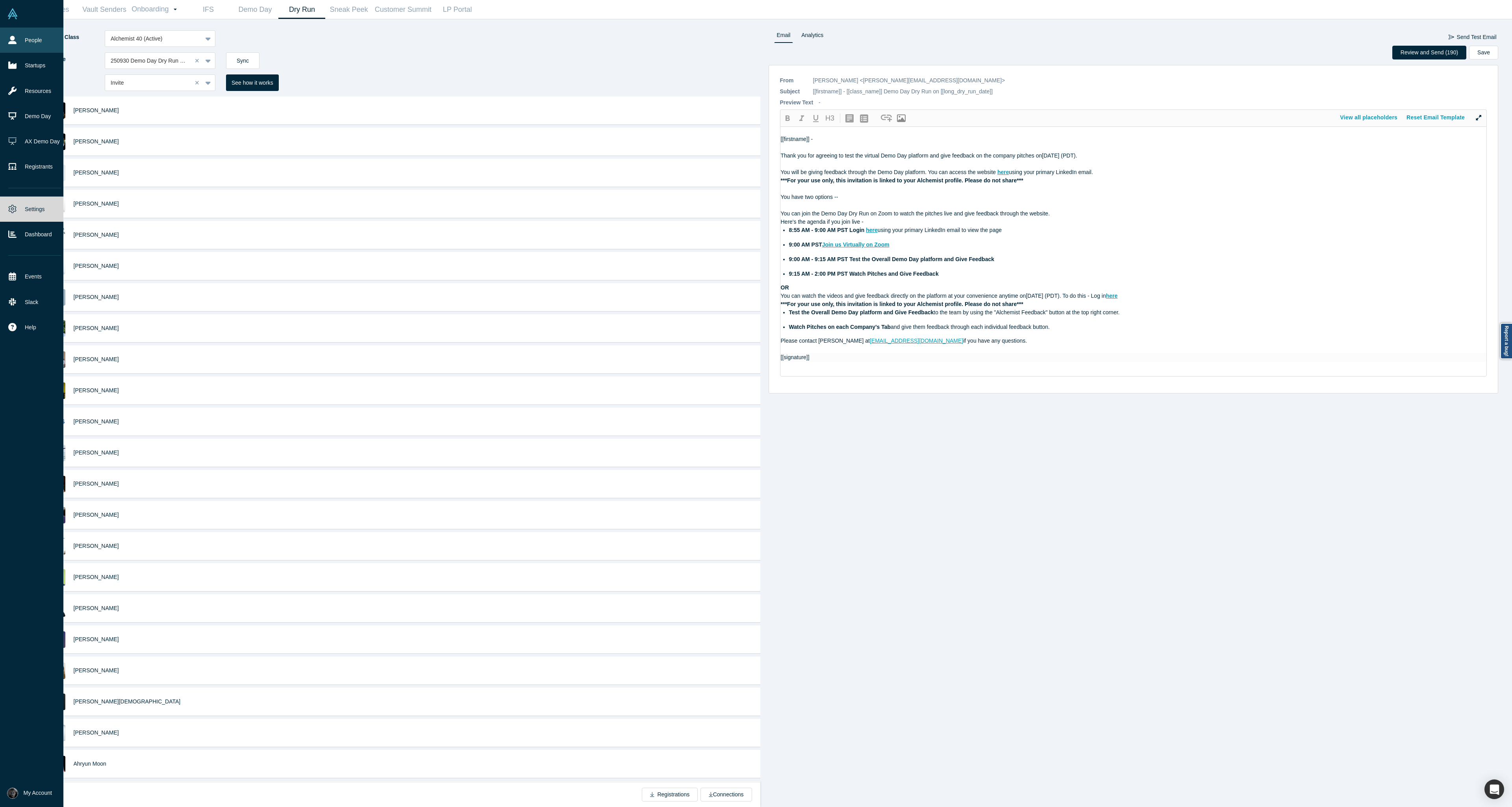
click at [25, 46] on link "People" at bounding box center [35, 40] width 70 height 25
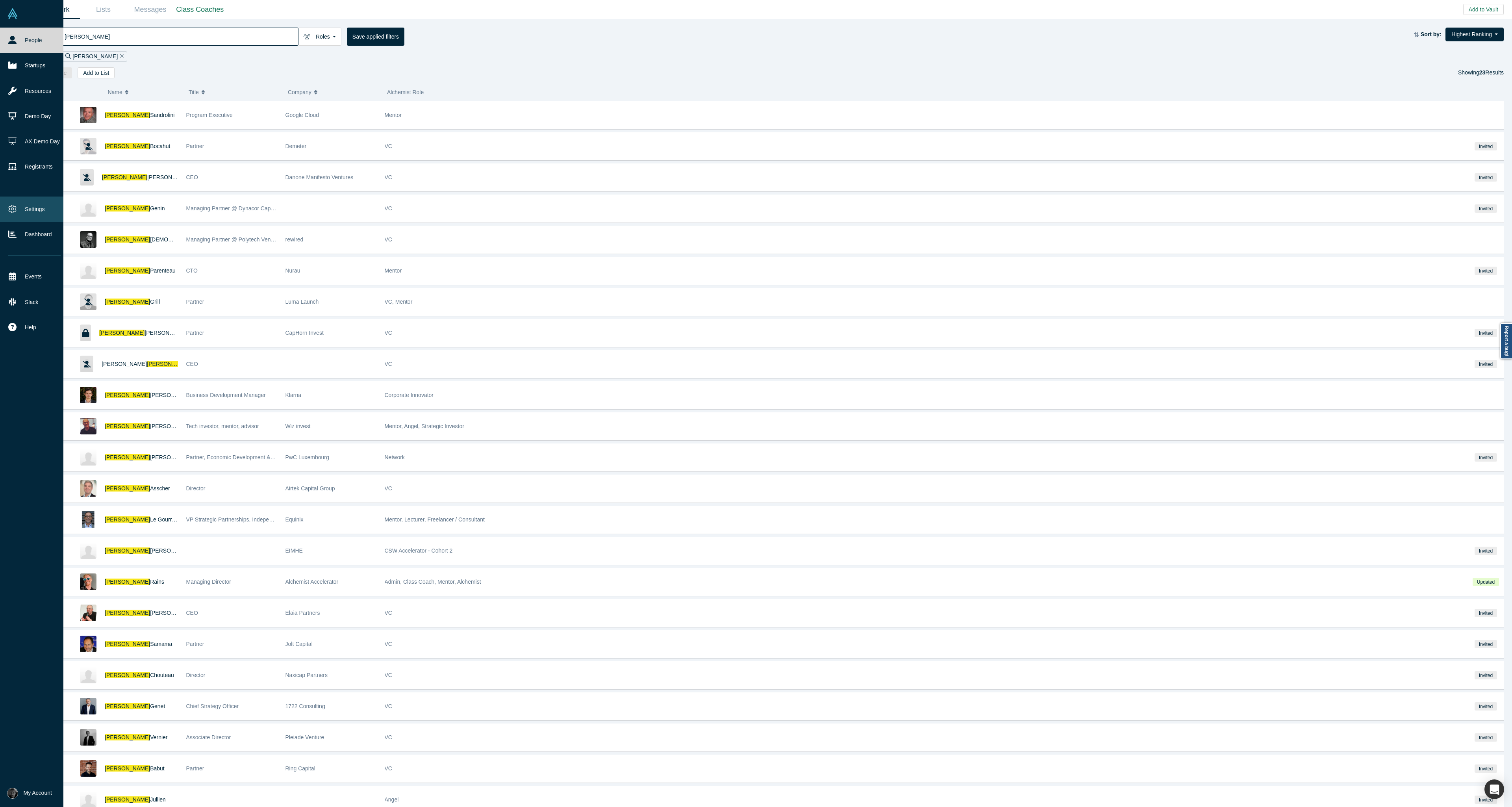
click at [17, 206] on link "Settings" at bounding box center [35, 209] width 70 height 25
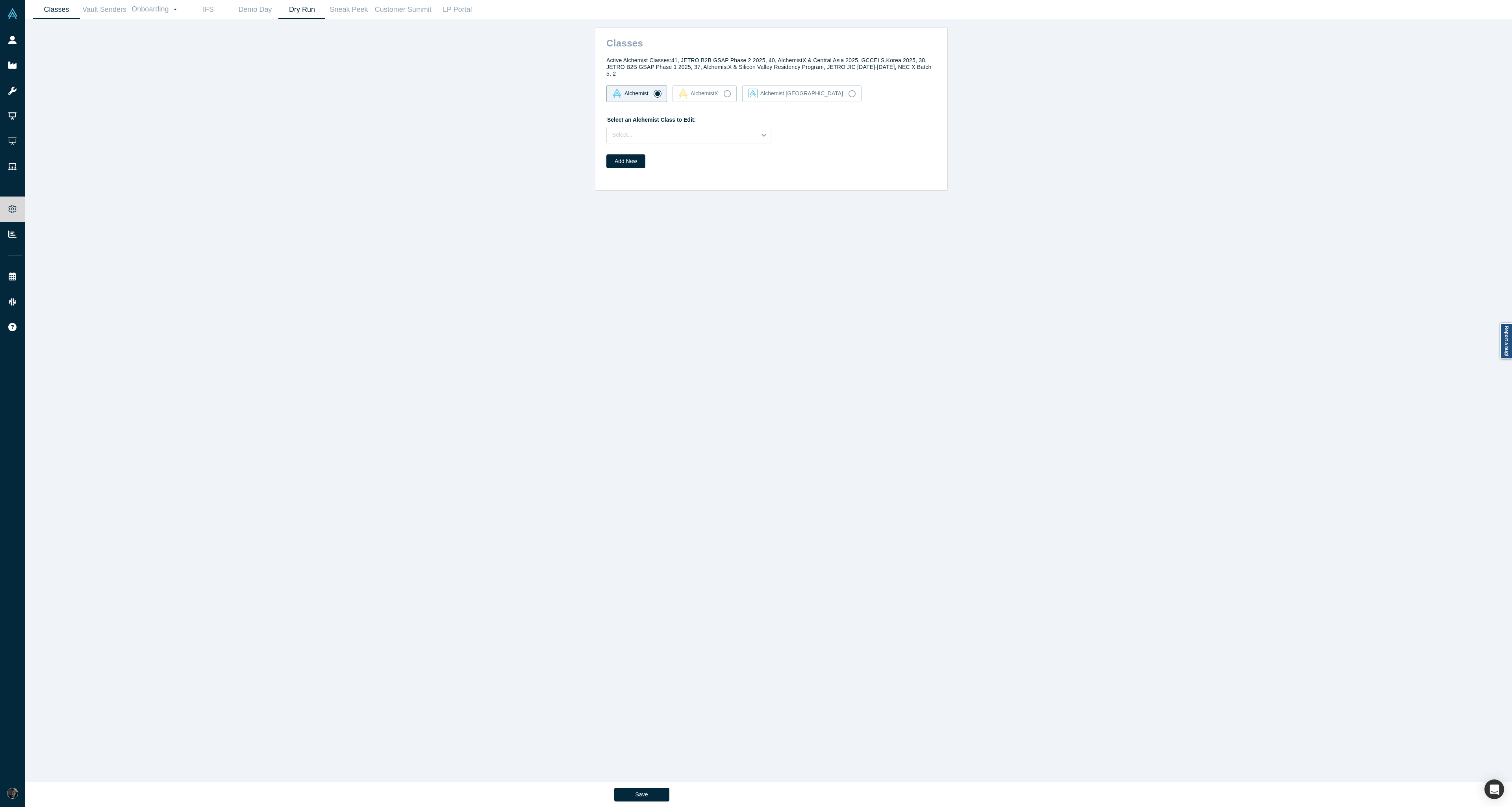
click at [317, 13] on link "Dry Run" at bounding box center [301, 10] width 47 height 19
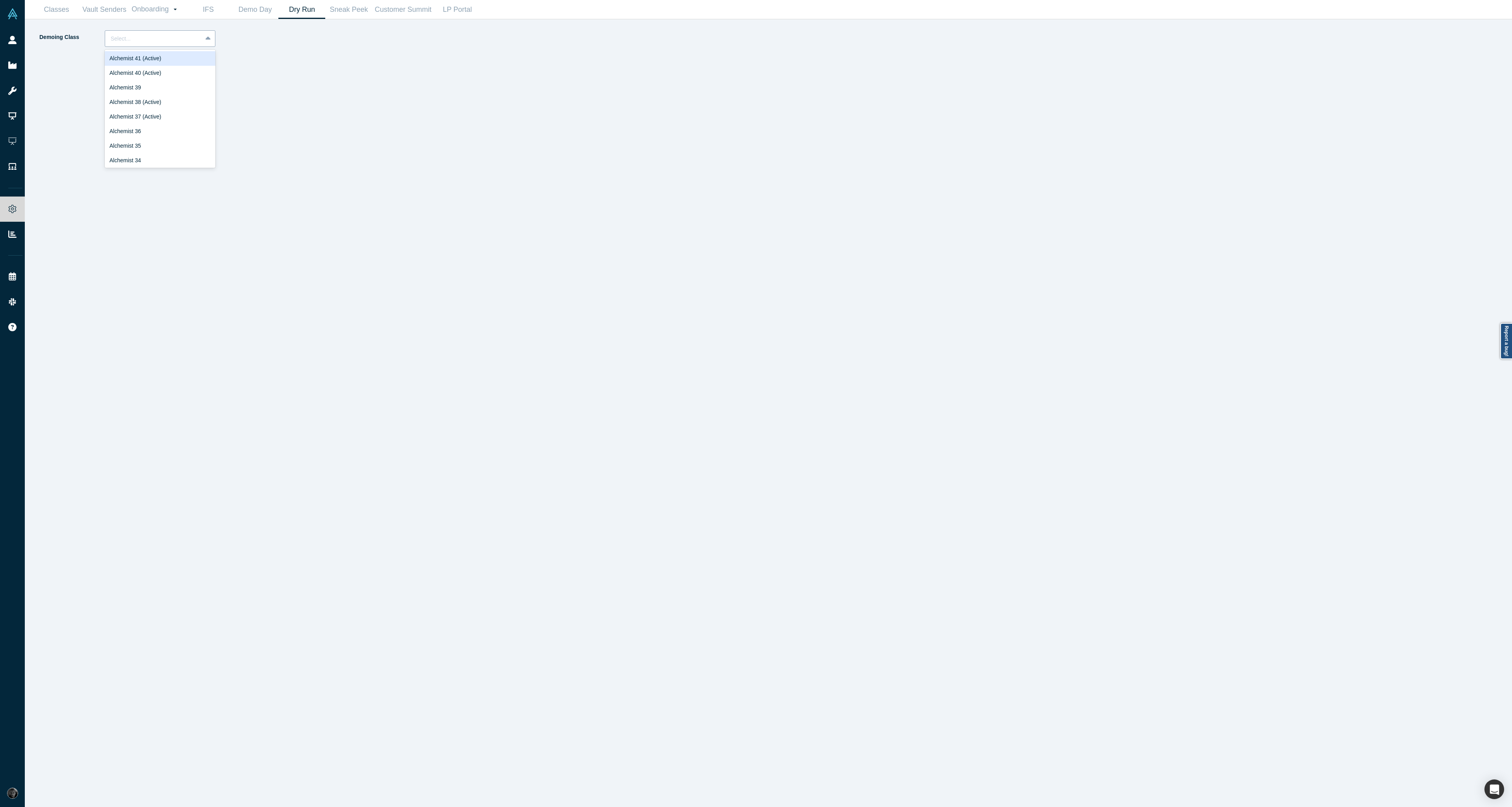
click at [171, 44] on div "Select..." at bounding box center [154, 39] width 97 height 13
click at [175, 73] on div "Alchemist 40 (Active)" at bounding box center [160, 73] width 111 height 14
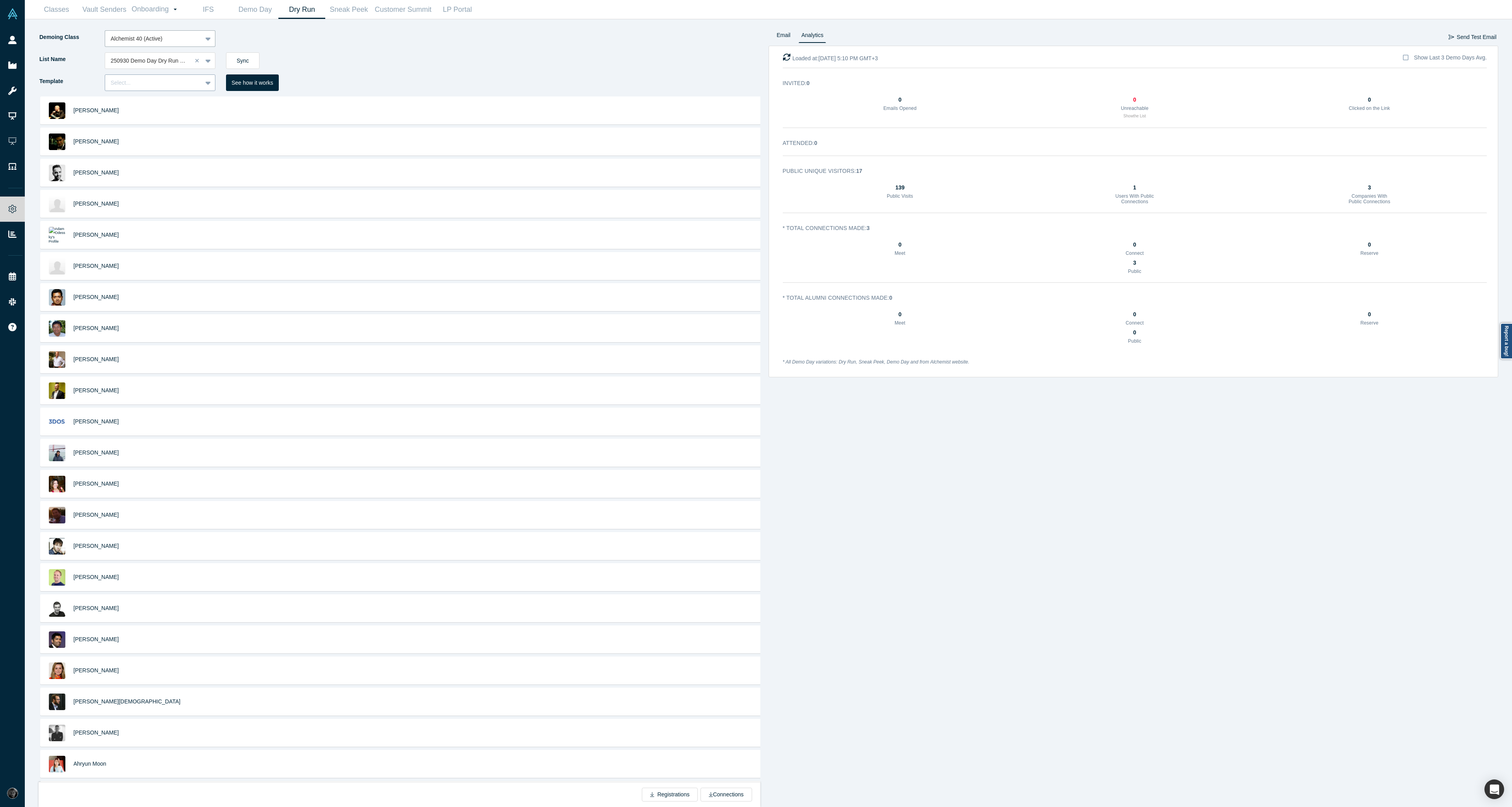
click at [175, 88] on div "Select..." at bounding box center [154, 83] width 97 height 10
click at [170, 108] on div "Invite" at bounding box center [160, 103] width 111 height 14
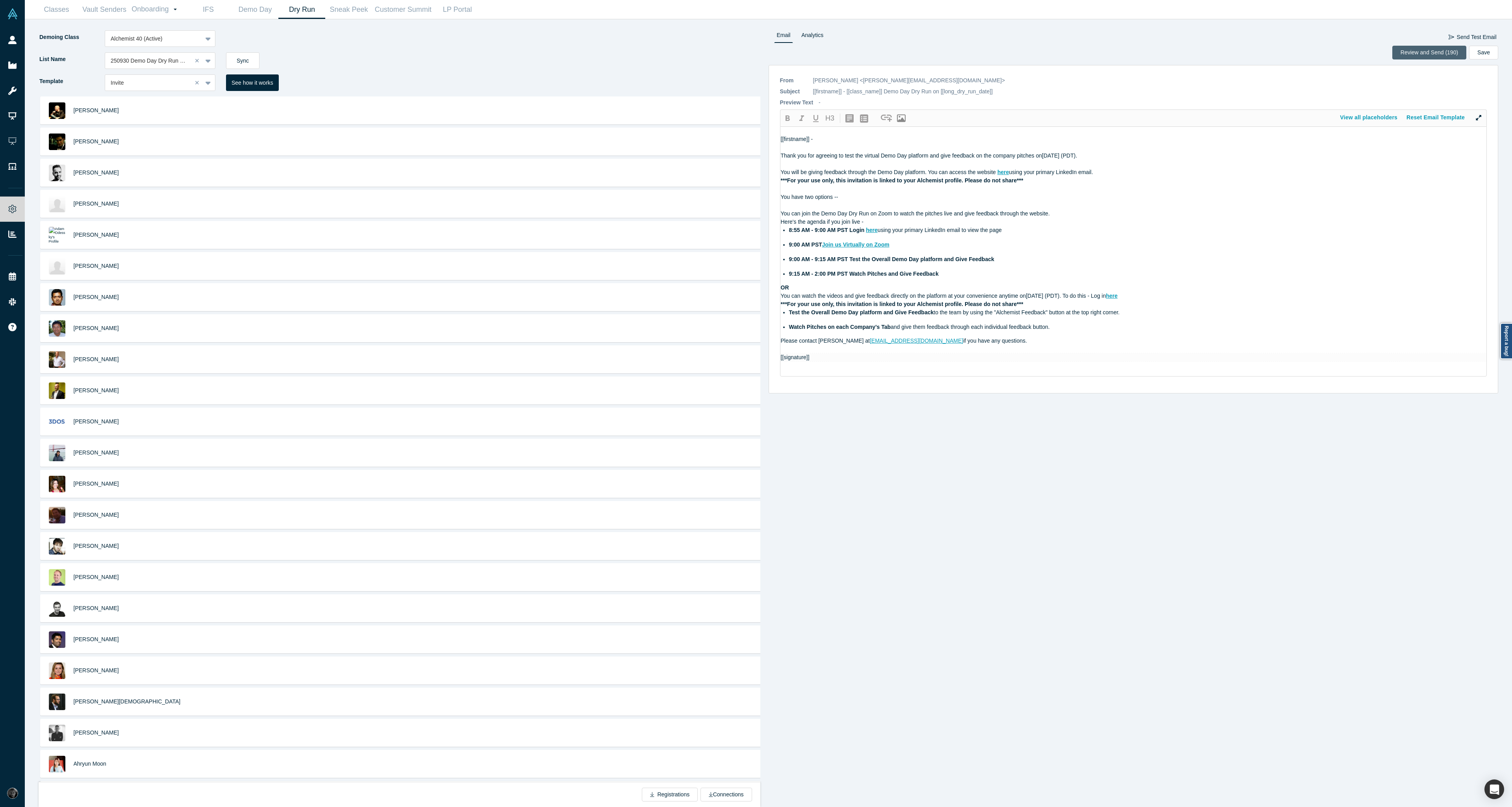
click at [1411, 49] on button "Review and Send (190)" at bounding box center [1429, 52] width 74 height 14
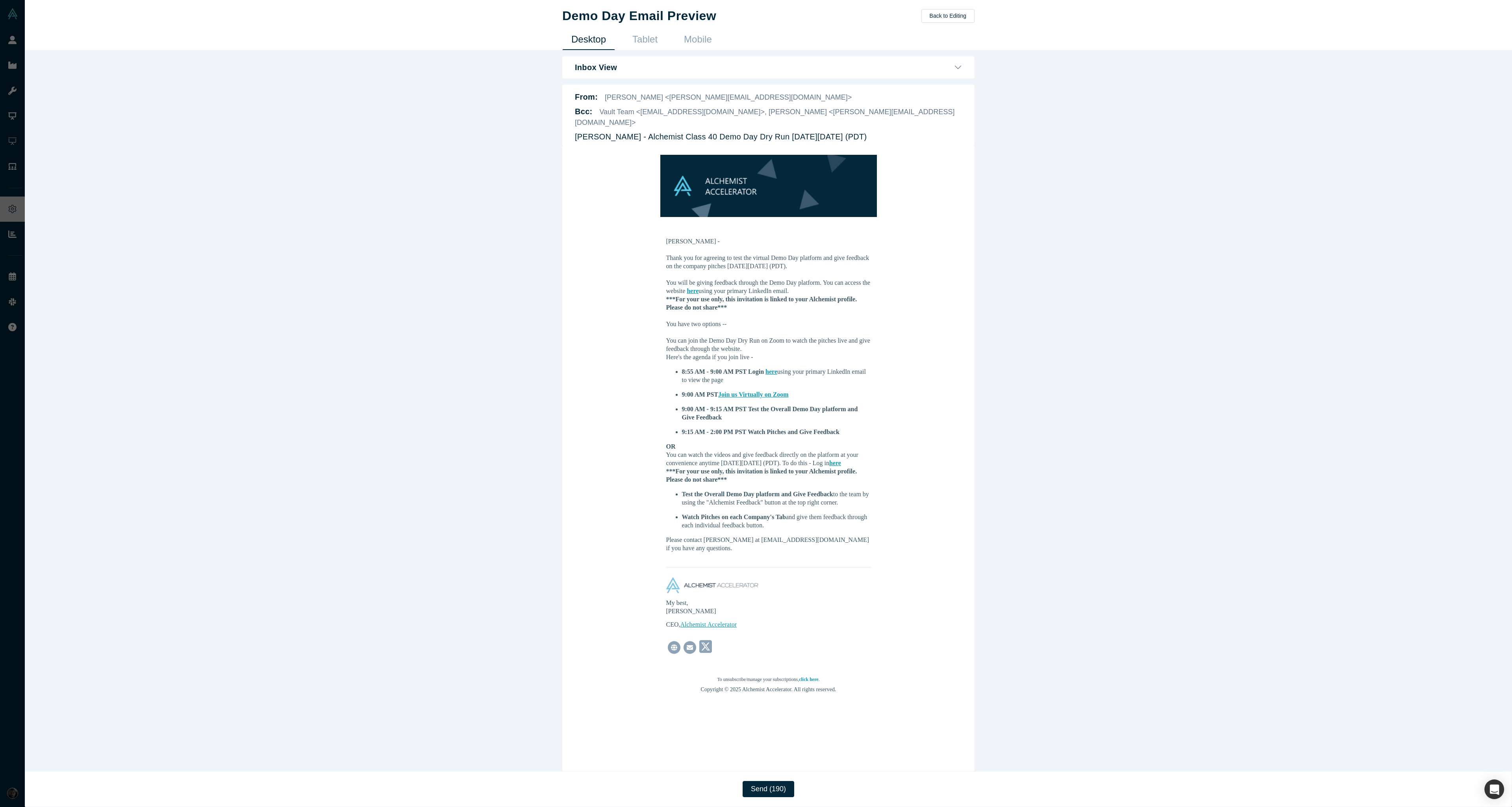
drag, startPoint x: 765, startPoint y: 793, endPoint x: 875, endPoint y: 794, distance: 110.0
click at [875, 794] on div "Send (190)" at bounding box center [768, 788] width 1487 height 35
click at [784, 793] on button "Send (190)" at bounding box center [768, 789] width 51 height 16
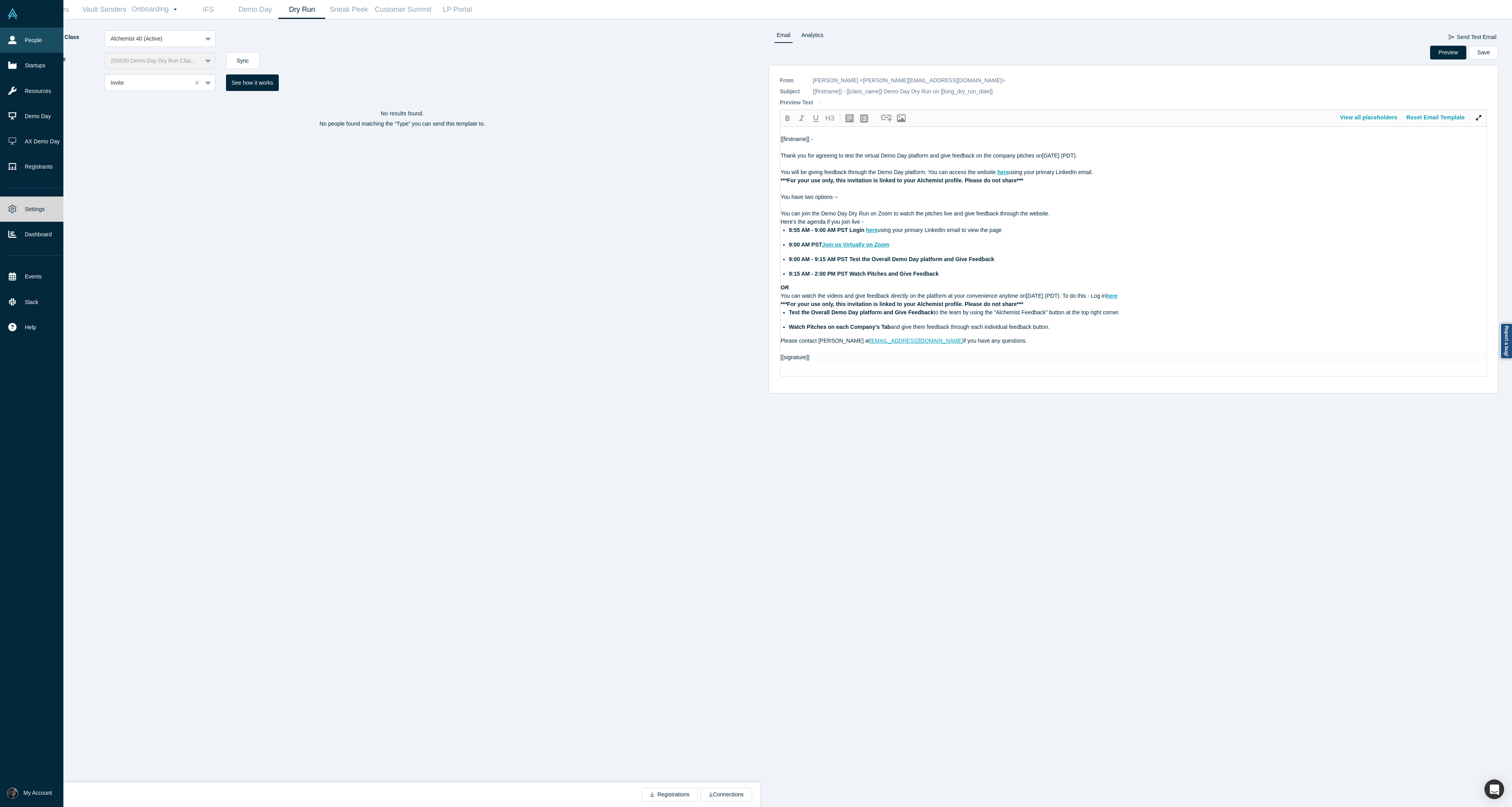
click at [7, 39] on link "People" at bounding box center [35, 40] width 70 height 25
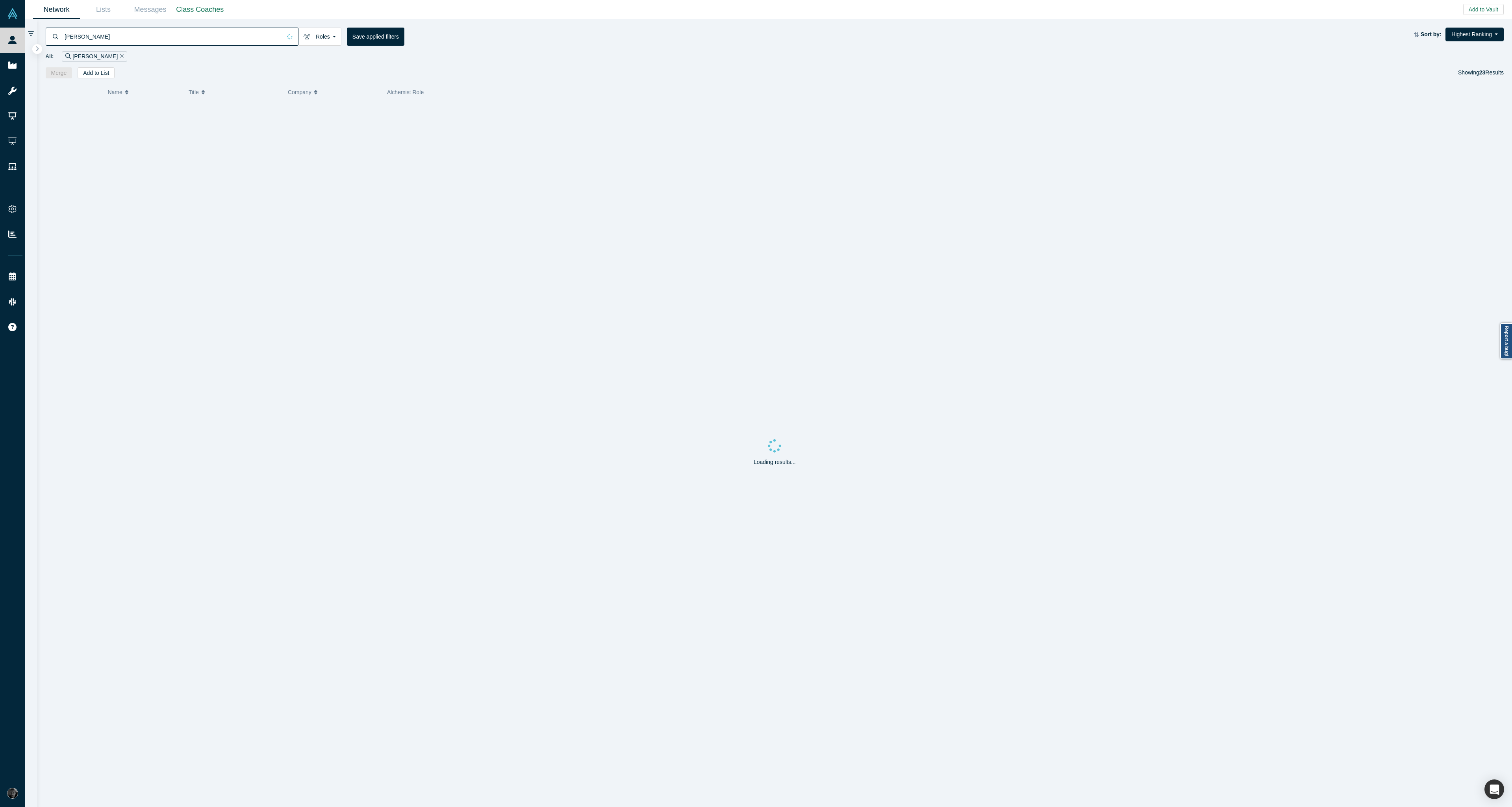
click at [147, 38] on input "[PERSON_NAME]" at bounding box center [172, 36] width 218 height 19
click at [146, 38] on input "[PERSON_NAME]" at bounding box center [172, 36] width 218 height 19
paste input "[PERSON_NAME][EMAIL_ADDRESS][DOMAIN_NAME]"
type input "[PERSON_NAME][EMAIL_ADDRESS][DOMAIN_NAME]"
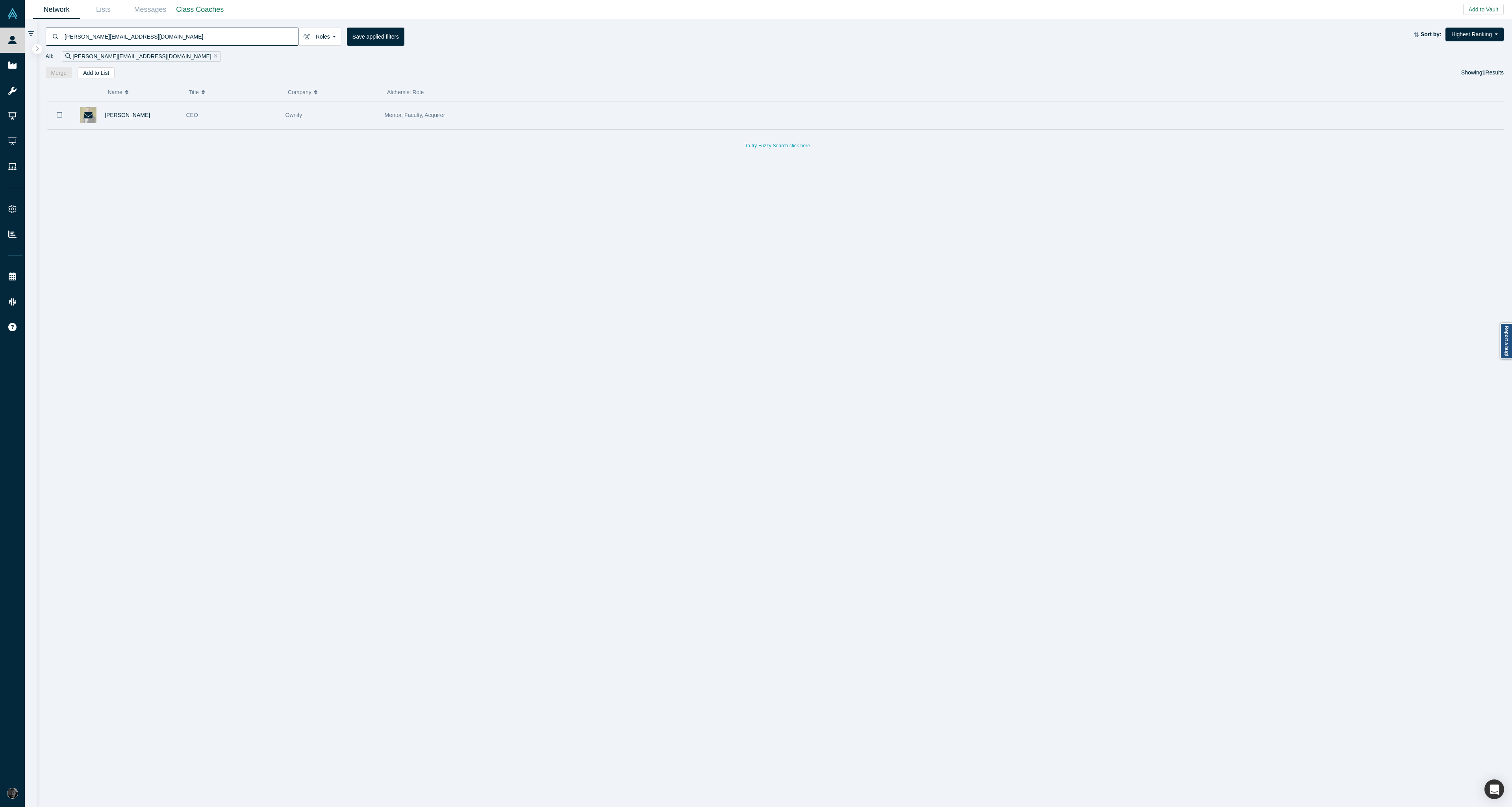
click at [153, 119] on div "[PERSON_NAME]" at bounding box center [141, 114] width 73 height 27
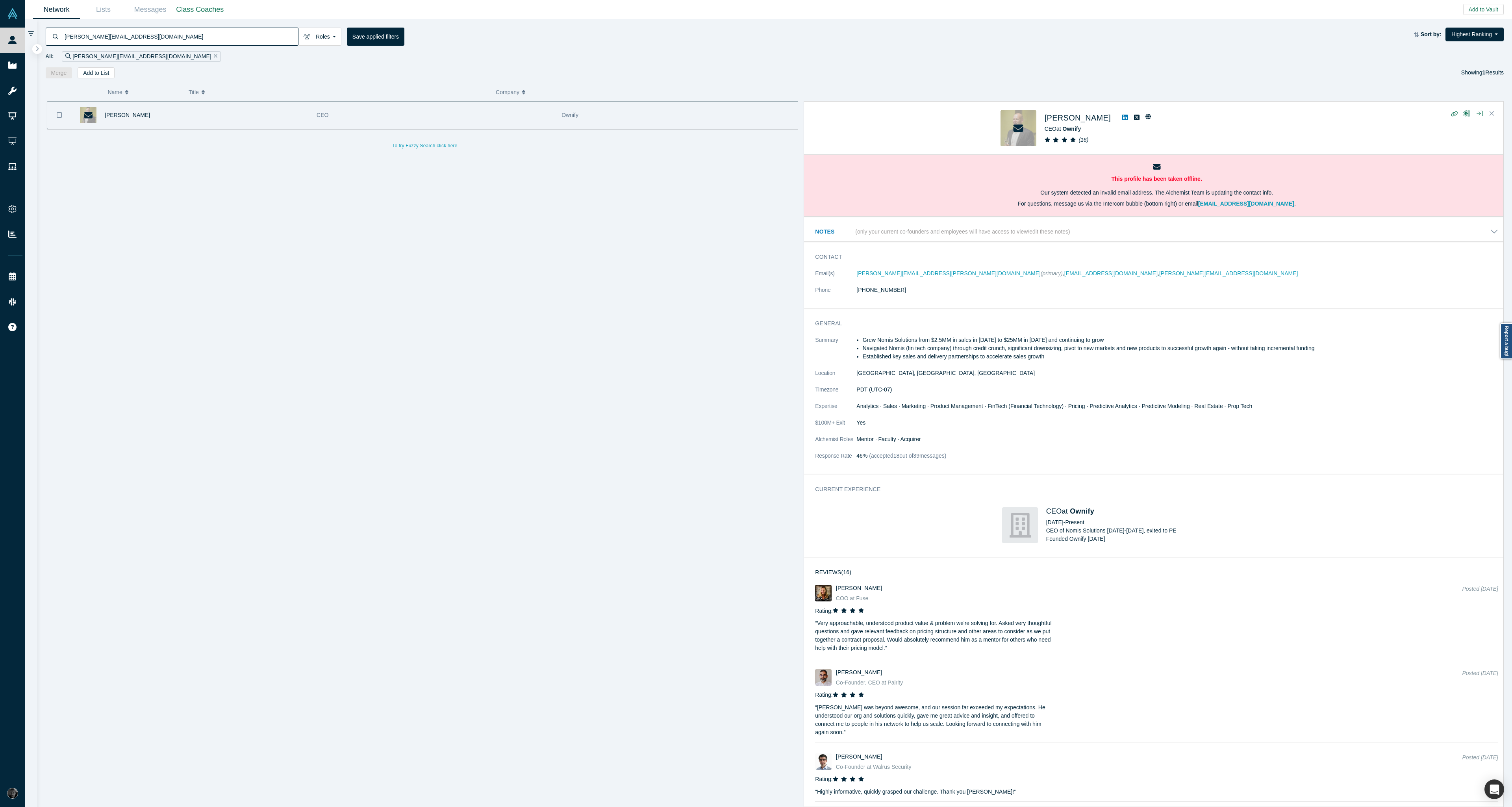
click at [1053, 122] on span "[PERSON_NAME]" at bounding box center [1077, 118] width 66 height 9
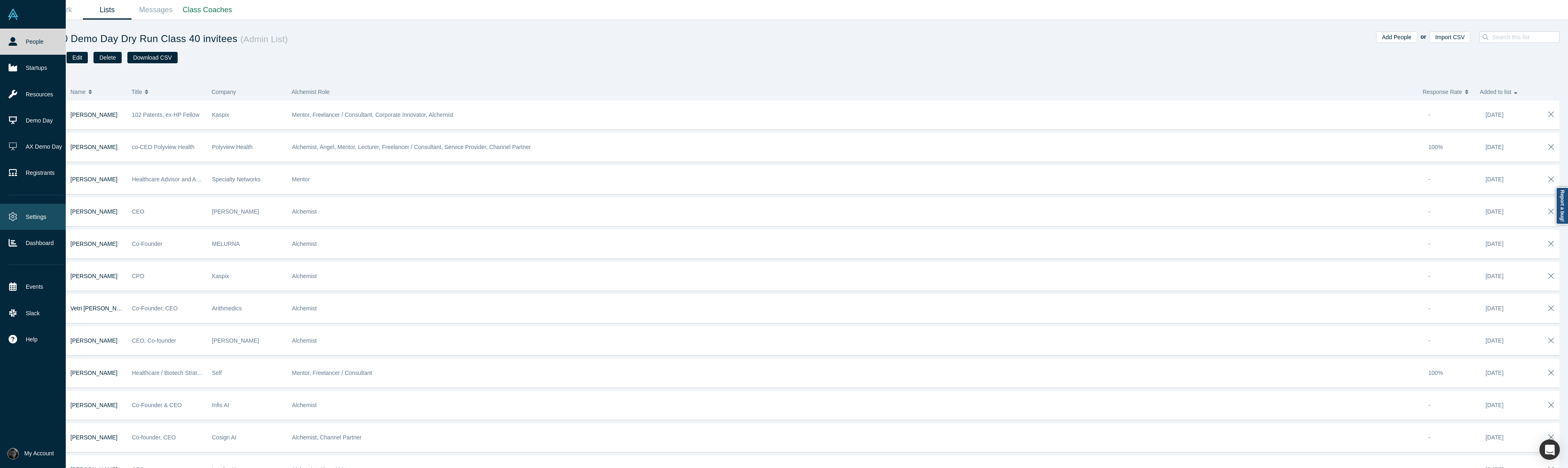
click at [7, 215] on link "Settings" at bounding box center [36, 216] width 72 height 26
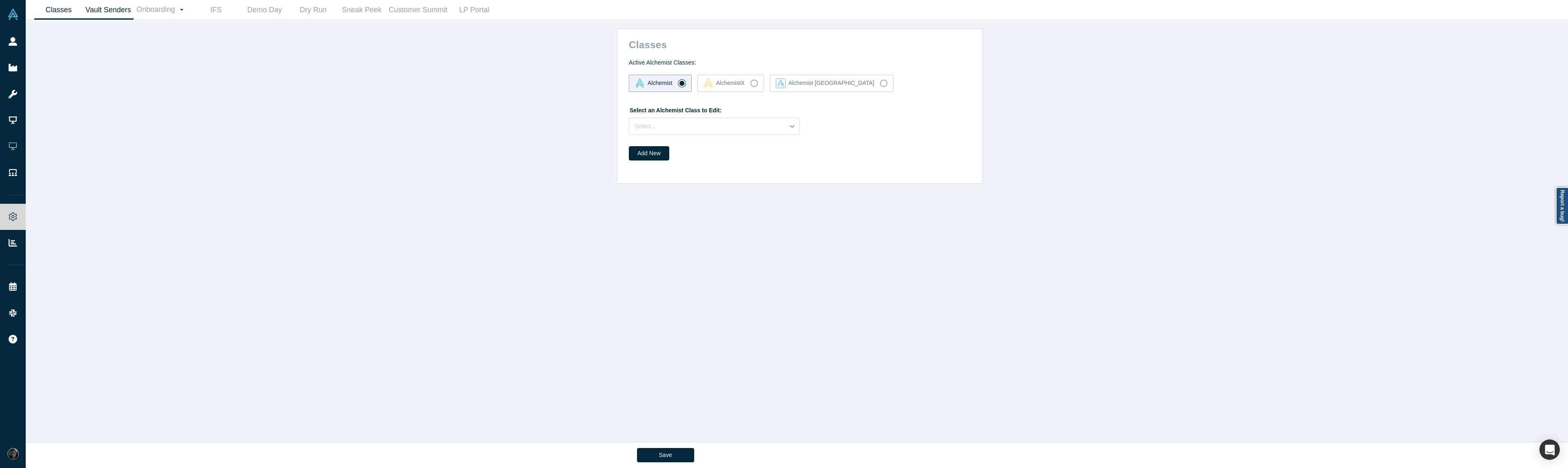
click at [124, 7] on link "Vault Senders" at bounding box center [107, 11] width 50 height 20
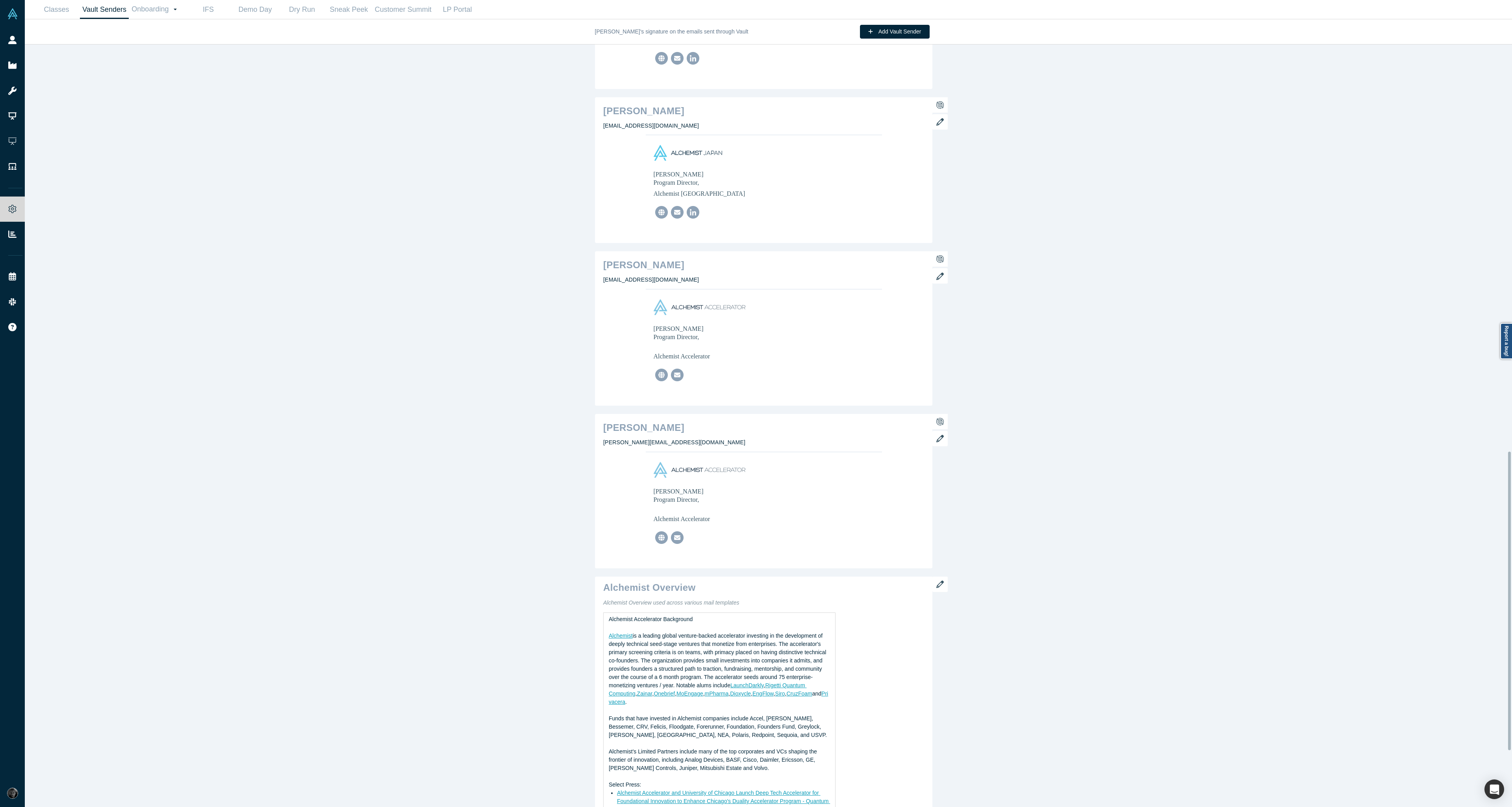
scroll to position [1040, 0]
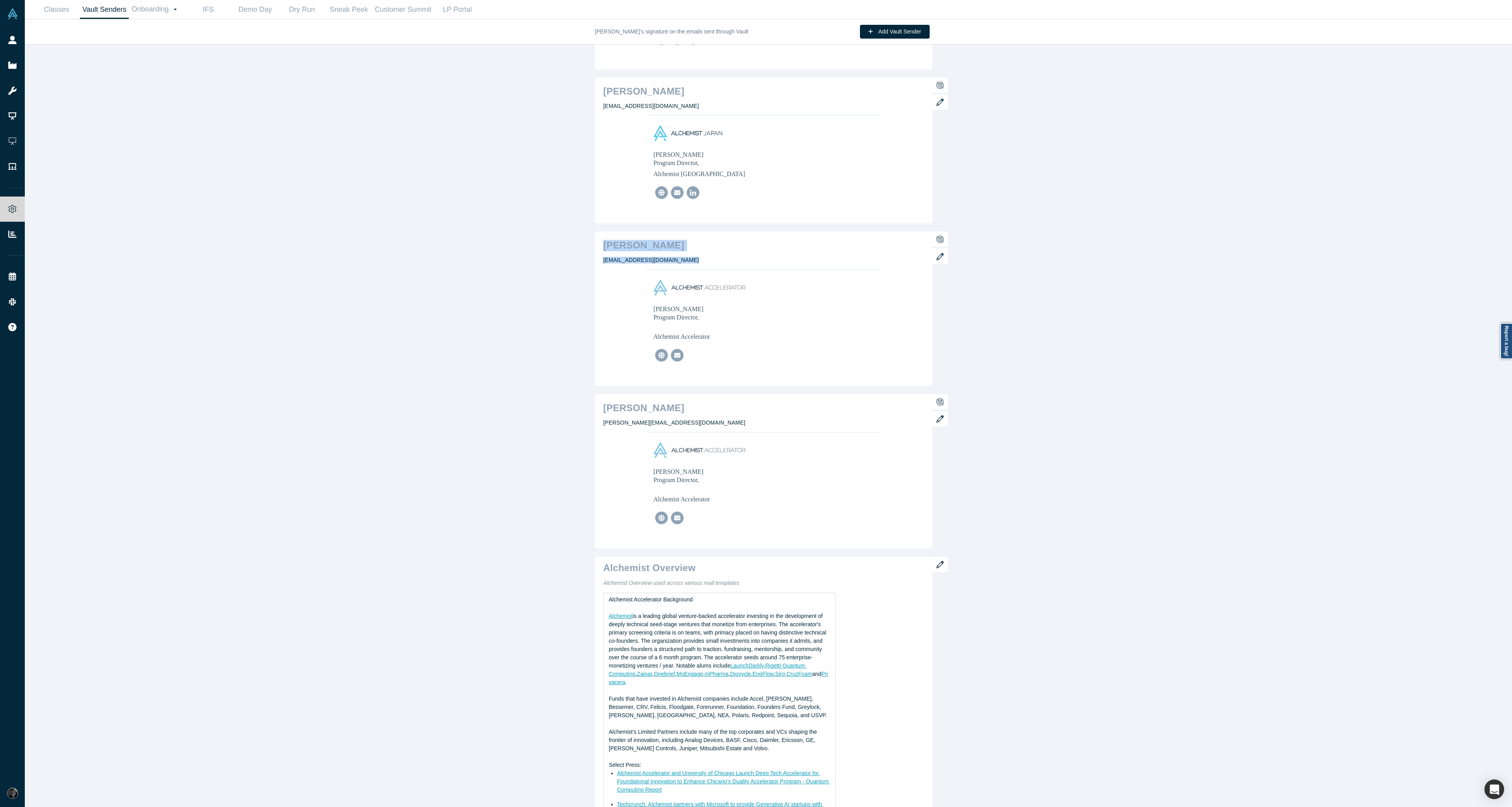
drag, startPoint x: 601, startPoint y: 244, endPoint x: 738, endPoint y: 265, distance: 138.6
click at [738, 265] on div "Laurent Rains programdirector@alchemistaccelerator.com" at bounding box center [764, 309] width 338 height 154
copy div "Laurent Rains programdirector@alchemistaccelerator.com"
